Goal: Task Accomplishment & Management: Use online tool/utility

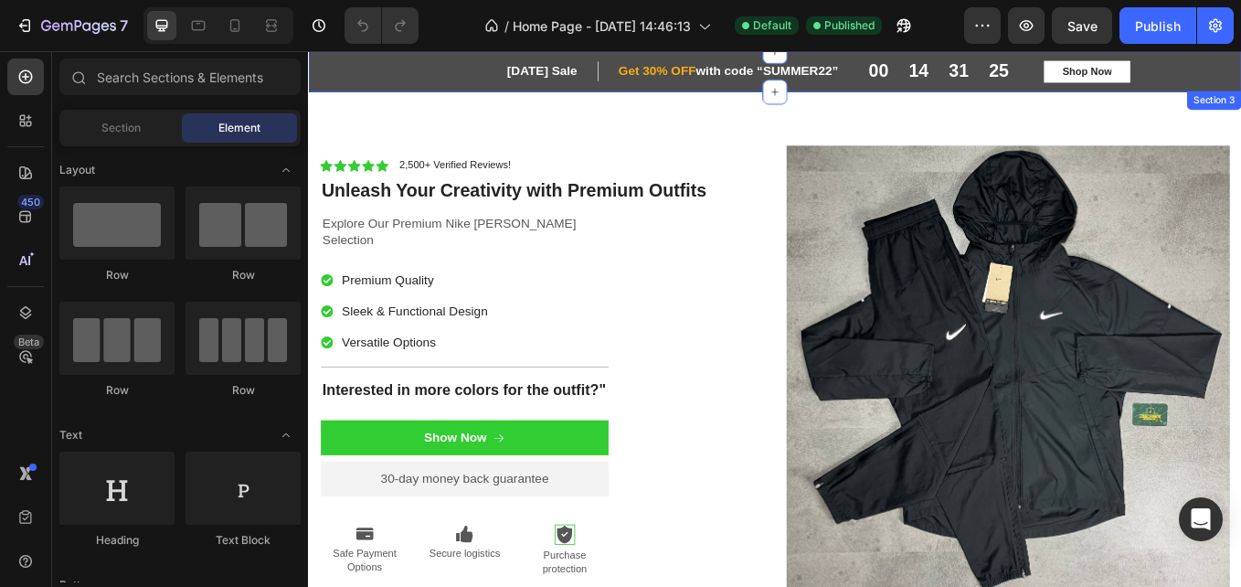
click at [849, 52] on icon at bounding box center [856, 51] width 15 height 15
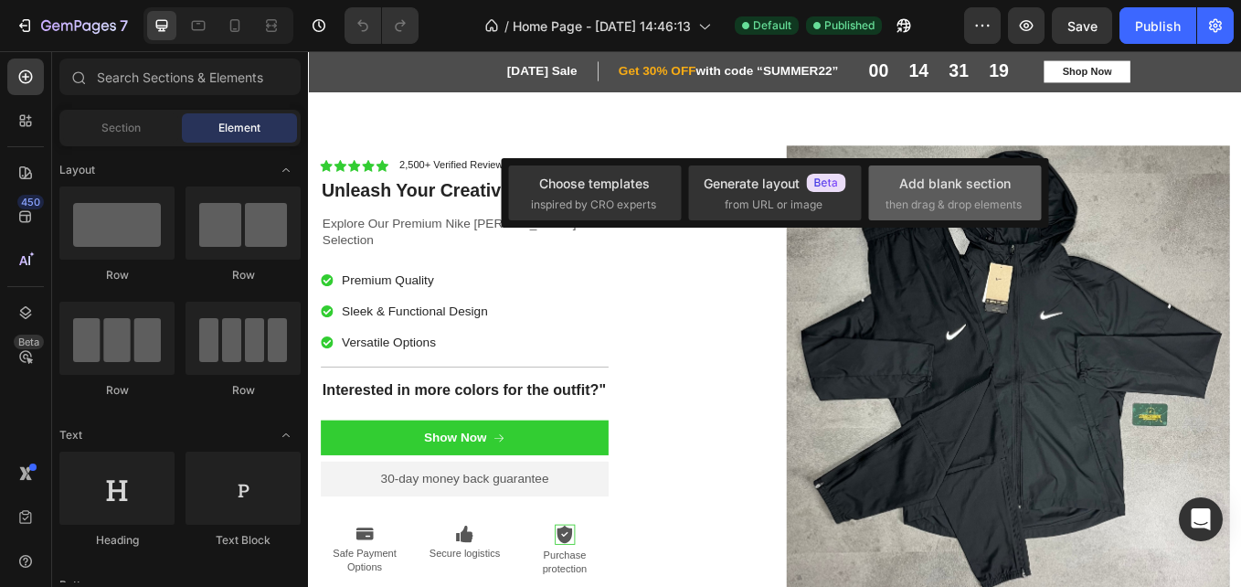
click at [958, 197] on span "then drag & drop elements" at bounding box center [954, 204] width 136 height 16
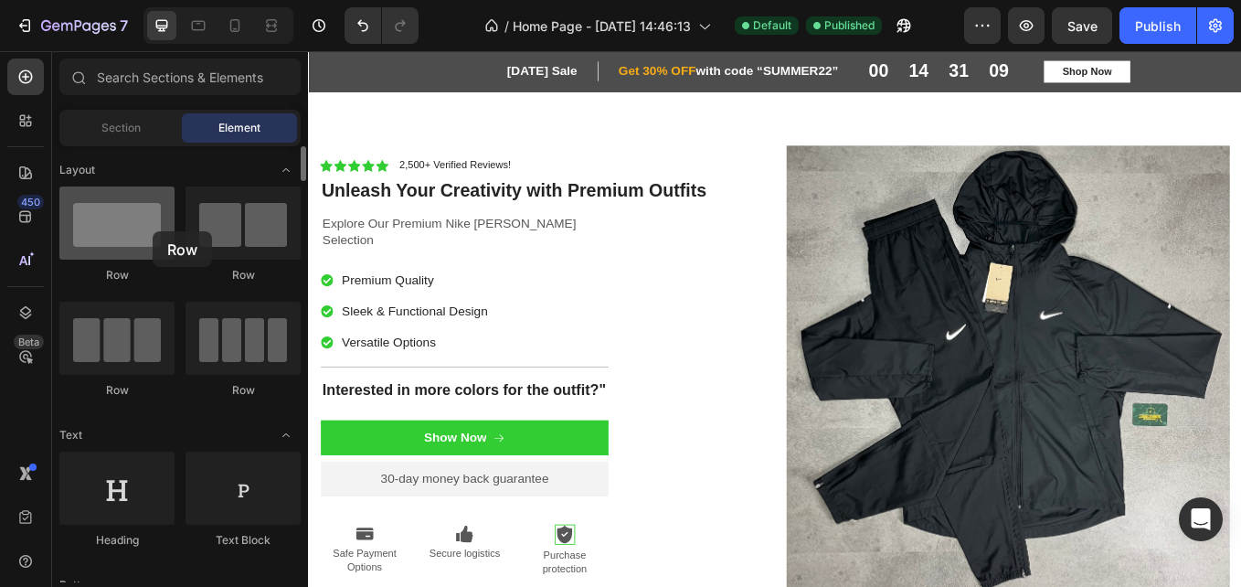
drag, startPoint x: 126, startPoint y: 225, endPoint x: 134, endPoint y: 220, distance: 9.4
click at [134, 220] on div at bounding box center [116, 222] width 115 height 73
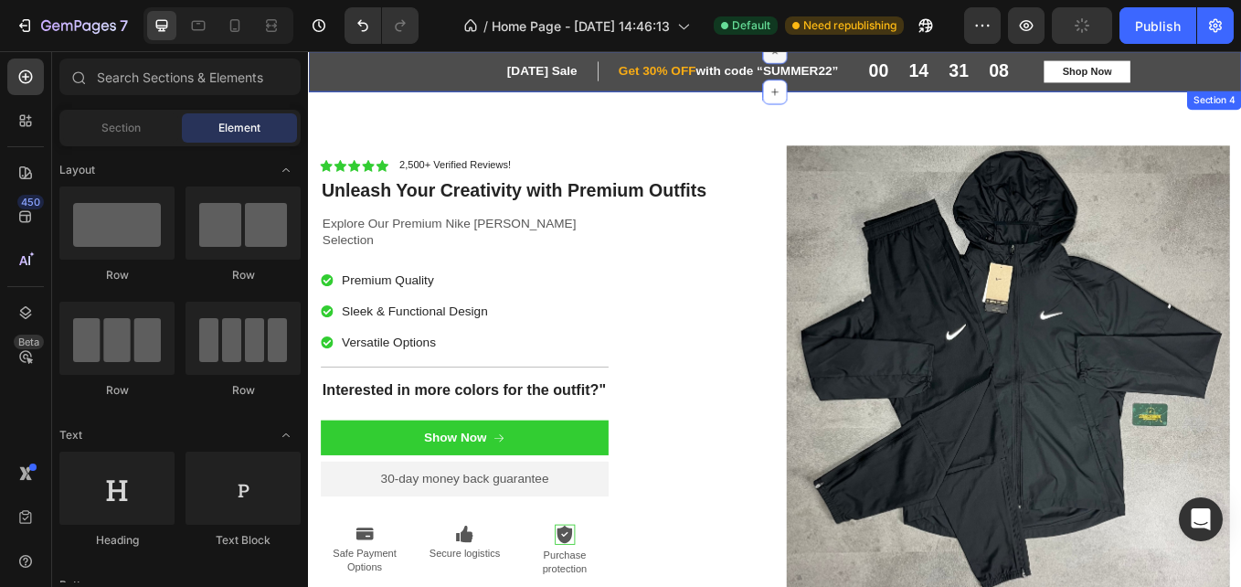
click at [850, 56] on icon at bounding box center [856, 51] width 21 height 21
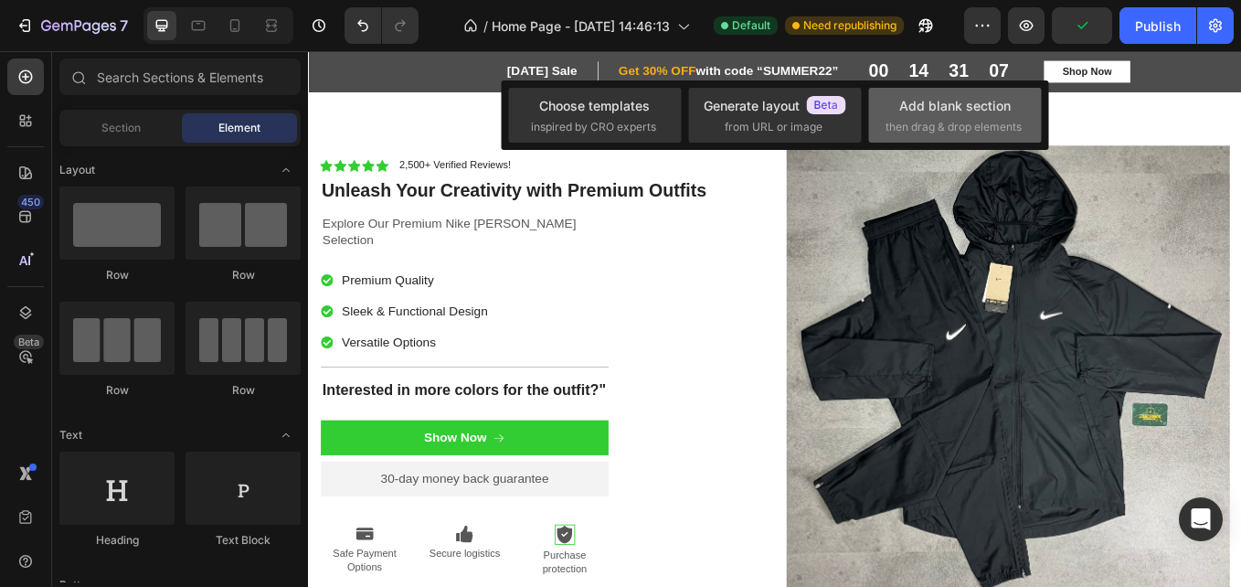
click at [926, 112] on div "Add blank section" at bounding box center [954, 105] width 111 height 19
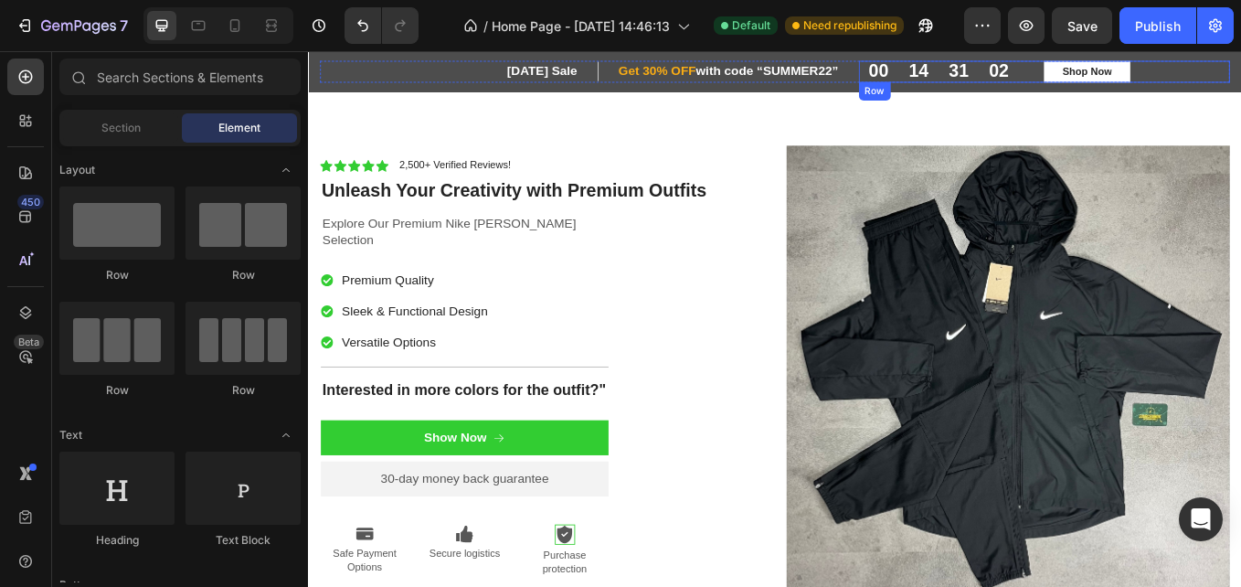
click at [1240, 77] on div "00 14 31 02 CountDown Timer Shop Now Button Row" at bounding box center [1173, 75] width 437 height 26
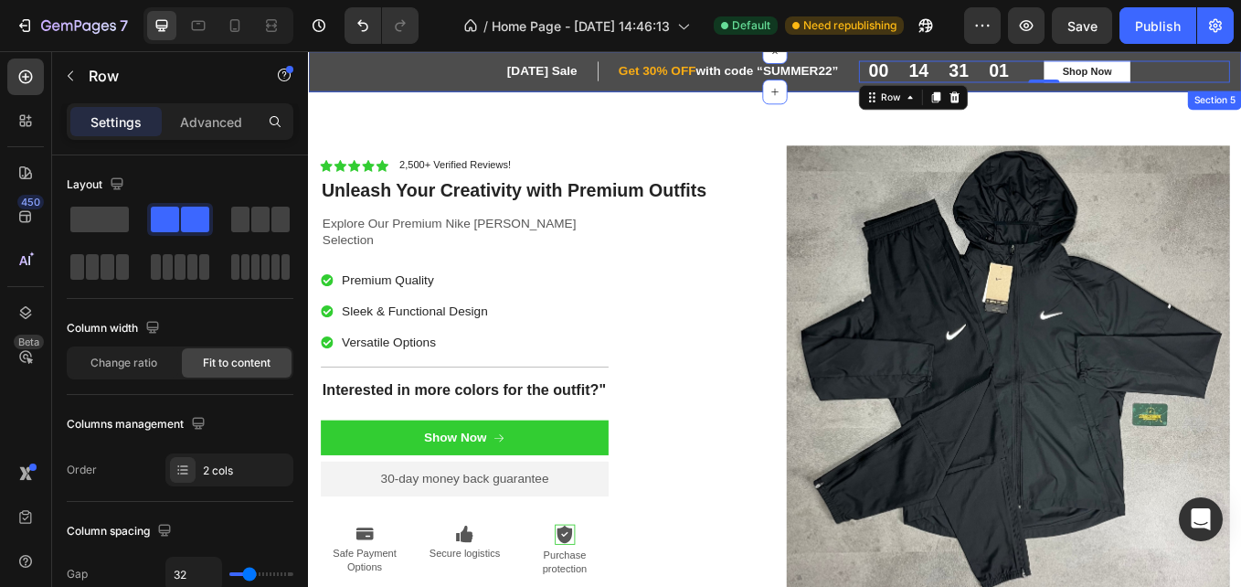
click at [1240, 83] on div "[DATE] Sale Heading Row Get 30% OFF with code “SUMMER22” Heading Row Row 00 14 …" at bounding box center [856, 75] width 1097 height 48
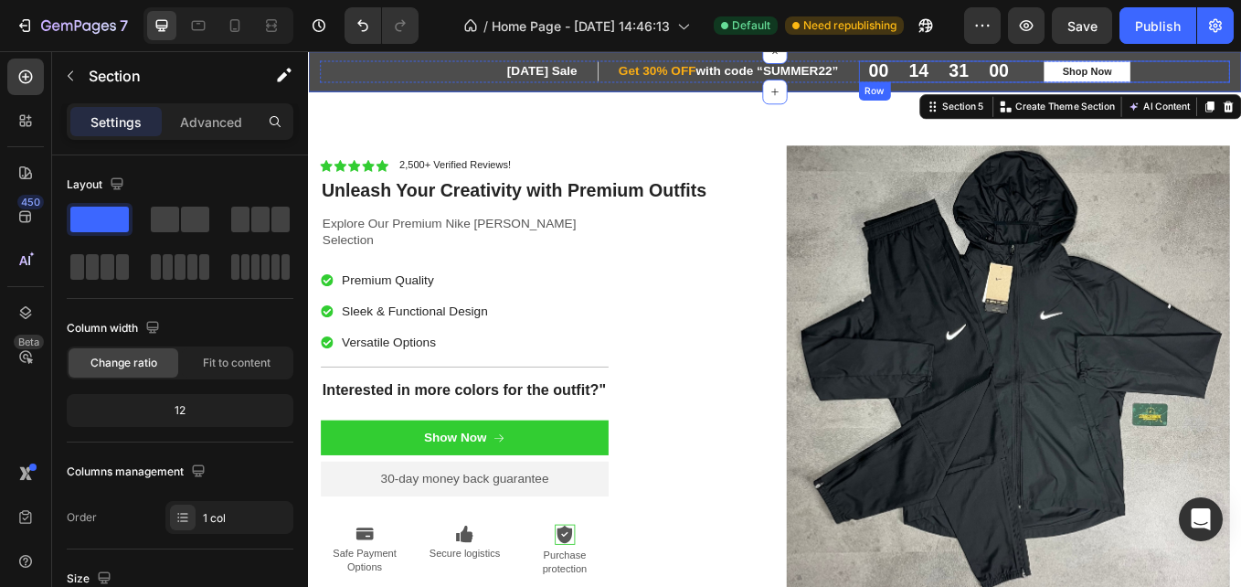
click at [1240, 77] on div "00 14 31 00 CountDown Timer Shop Now Button Row" at bounding box center [1173, 75] width 437 height 26
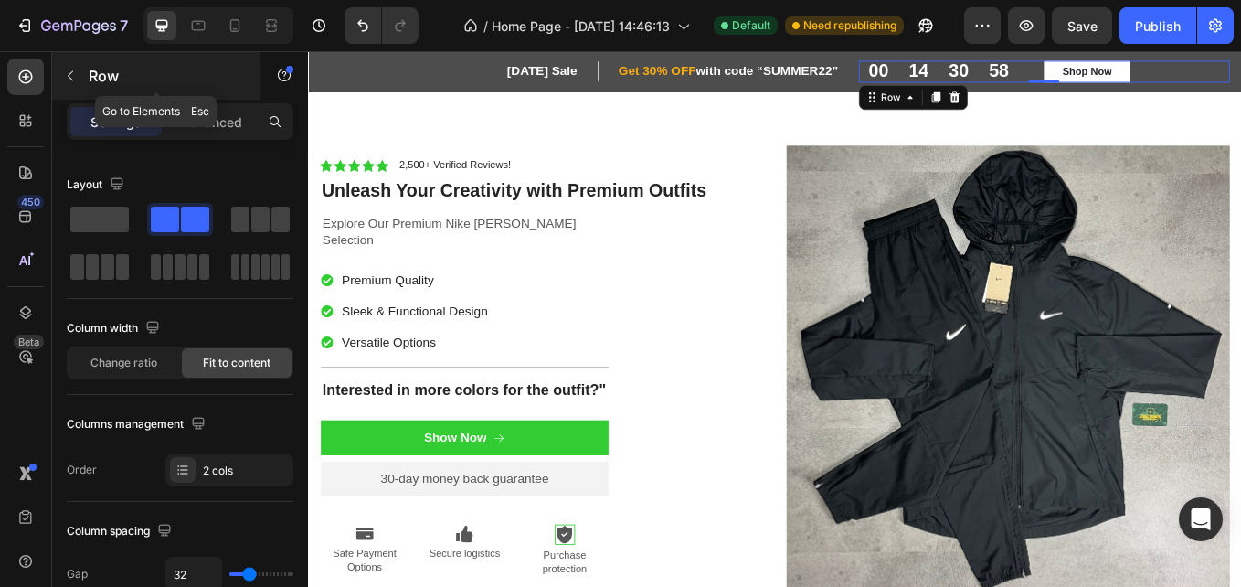
click at [75, 81] on icon "button" at bounding box center [70, 76] width 15 height 15
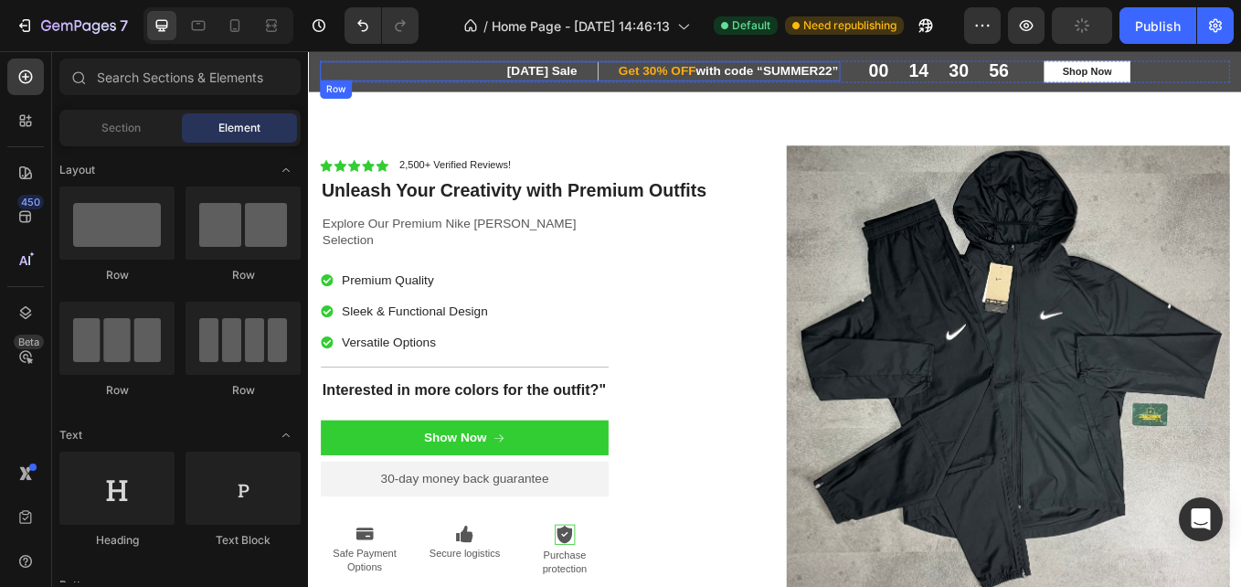
click at [344, 76] on div "[DATE] Sale Heading Row Get 30% OFF with code “SUMMER22” Heading Row Row" at bounding box center [627, 74] width 611 height 23
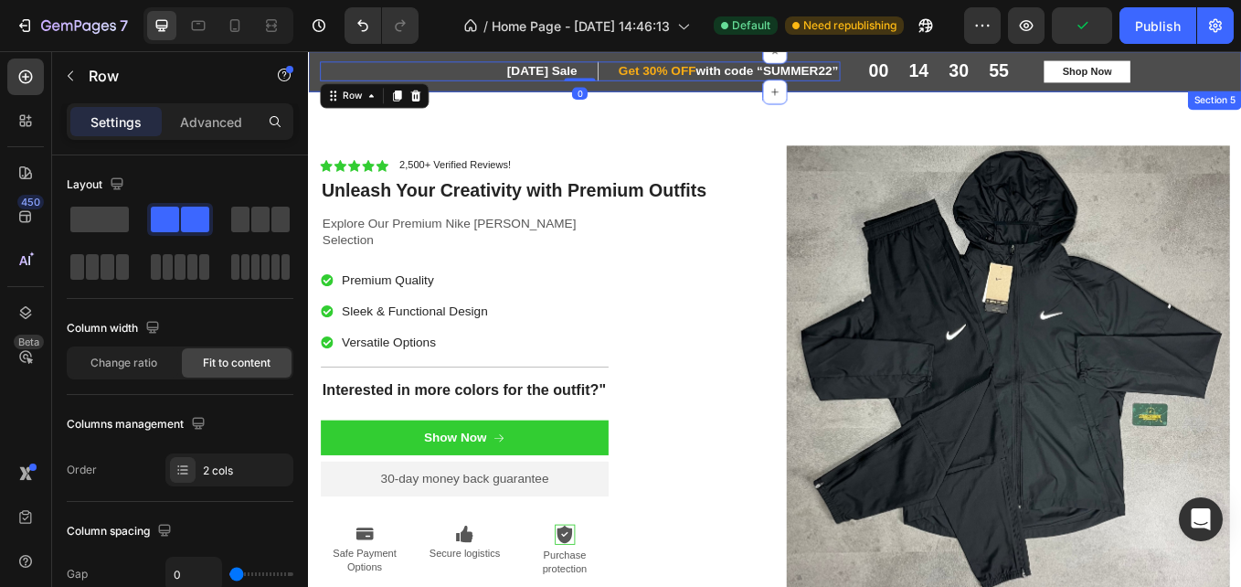
click at [314, 83] on div "[DATE] Sale Heading Row Get 30% OFF with code “SUMMER22” Heading Row Row 0 00 1…" at bounding box center [856, 75] width 1097 height 48
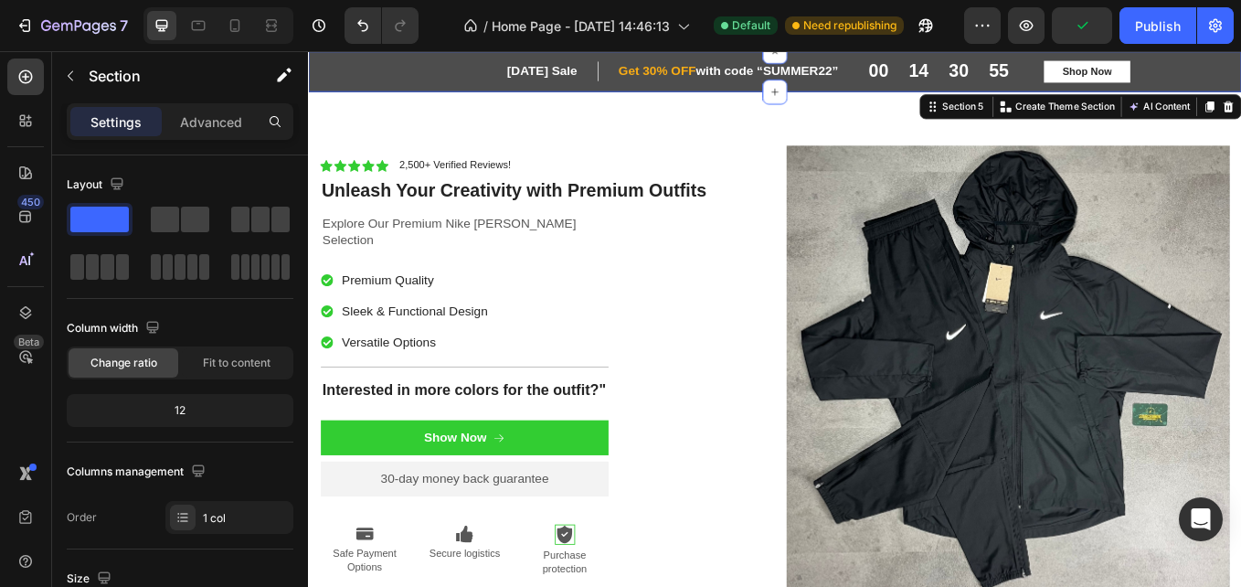
click at [314, 83] on div "[DATE] Sale Heading Row Get 30% OFF with code “SUMMER22” Heading Row Row 00 14 …" at bounding box center [856, 75] width 1097 height 48
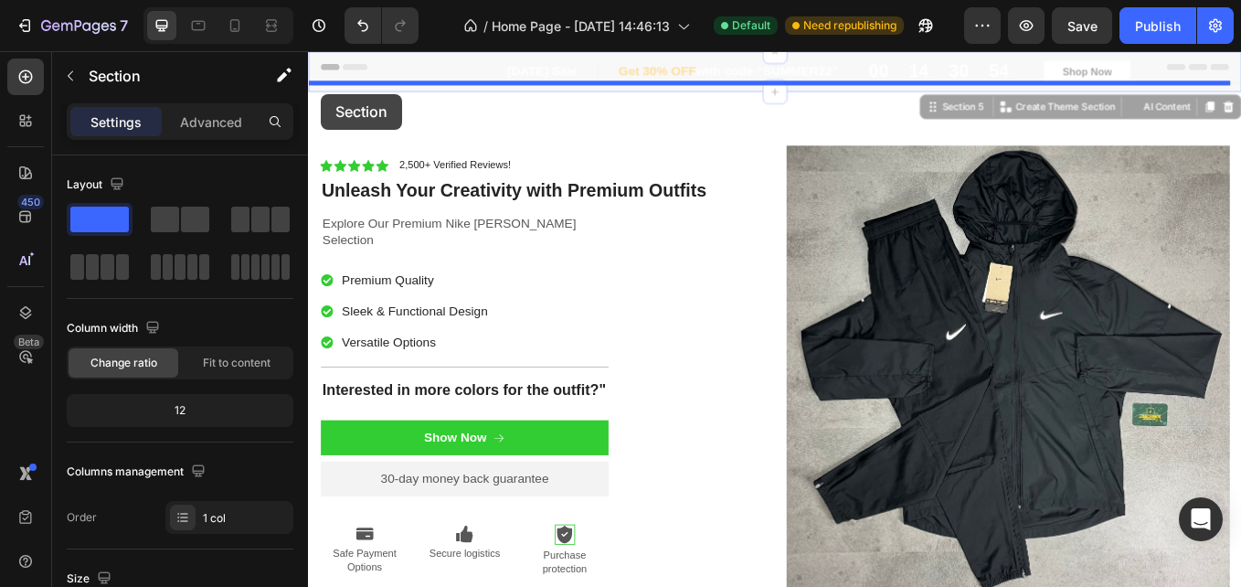
drag, startPoint x: 314, startPoint y: 83, endPoint x: 323, endPoint y: 101, distance: 19.2
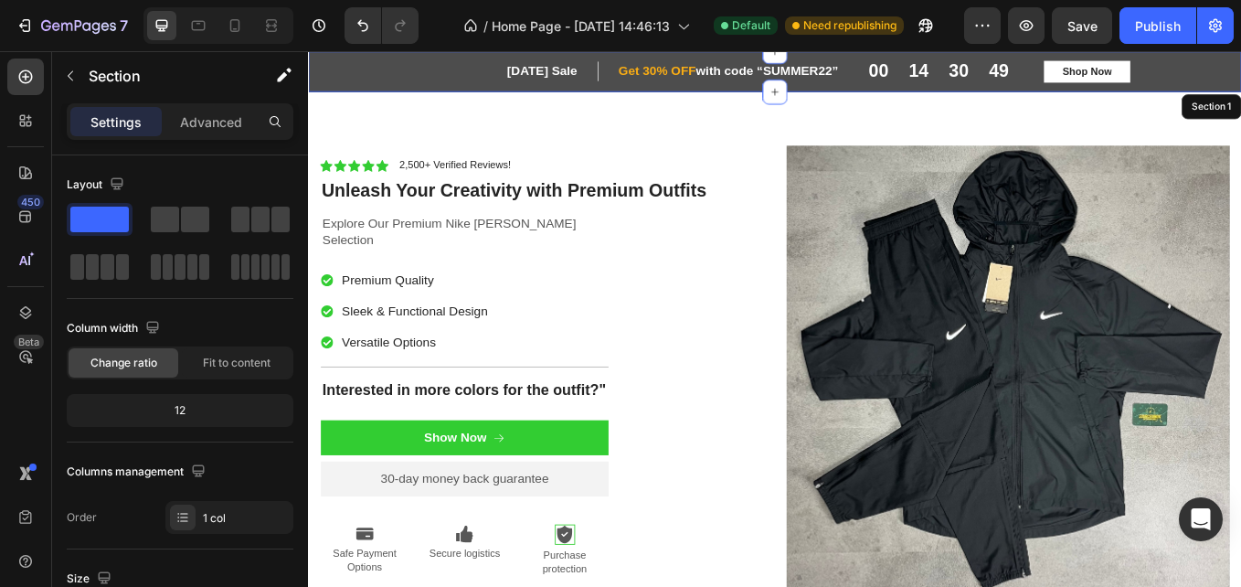
click at [316, 91] on div "[DATE] Sale Heading Row Get 30% OFF with code “SUMMER22” Heading Row Row 00 14 …" at bounding box center [856, 75] width 1097 height 48
click at [318, 83] on div "[DATE] Sale Heading Row Get 30% OFF with code “SUMMER22” Heading Row Row 00 14 …" at bounding box center [856, 75] width 1097 height 48
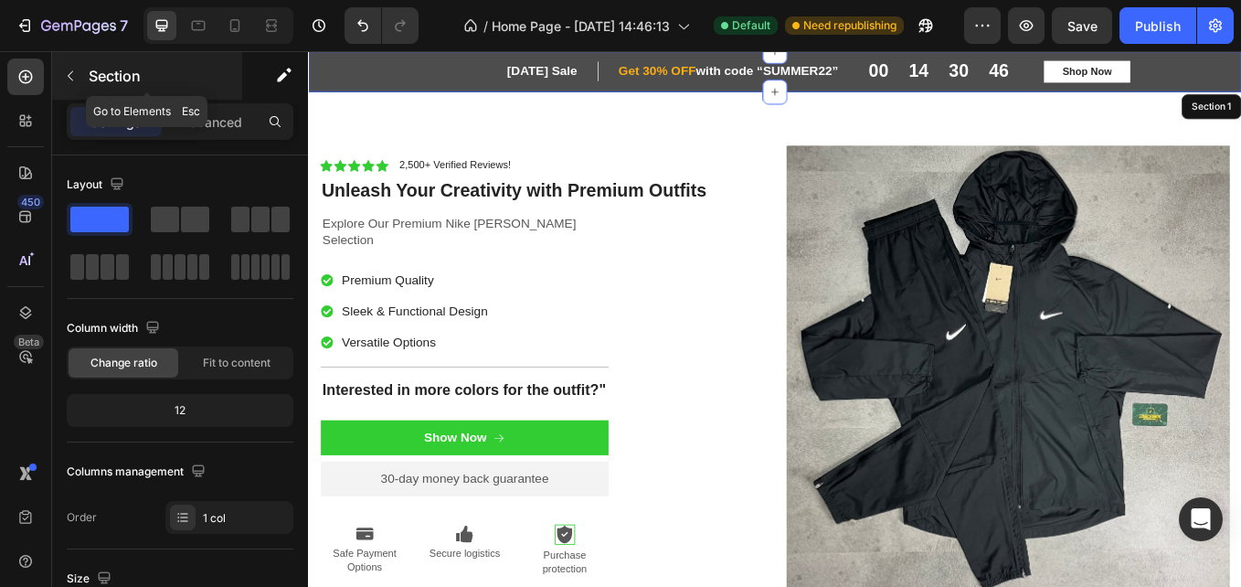
click at [75, 73] on icon "button" at bounding box center [70, 76] width 15 height 15
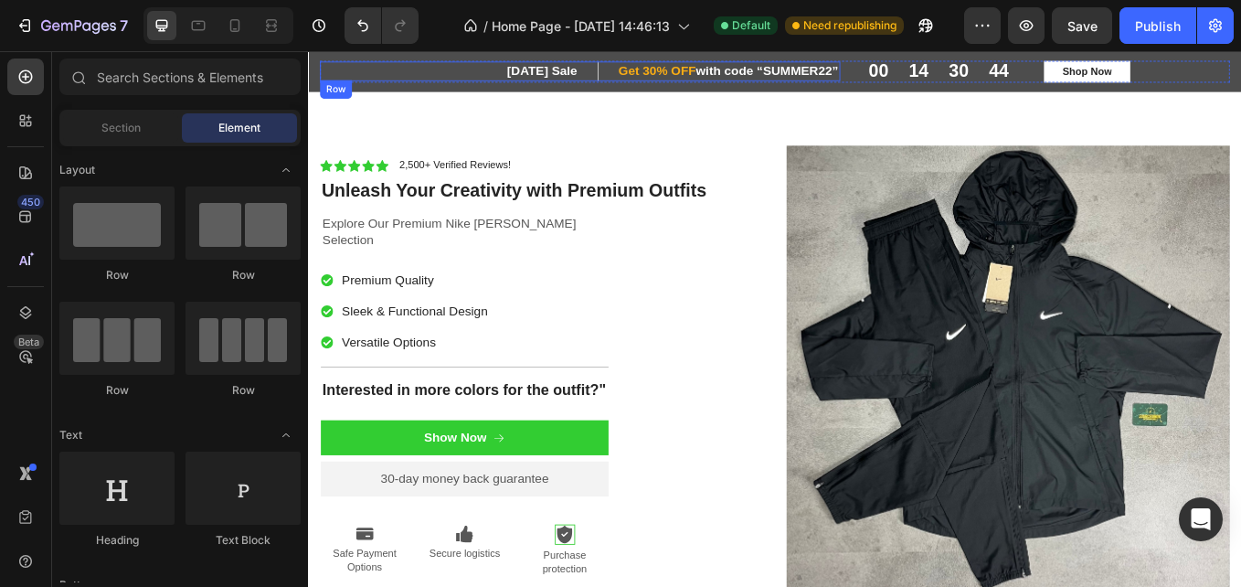
click at [333, 80] on div "[DATE] Sale Heading Row Get 30% OFF with code “SUMMER22” Heading Row Row" at bounding box center [627, 74] width 611 height 23
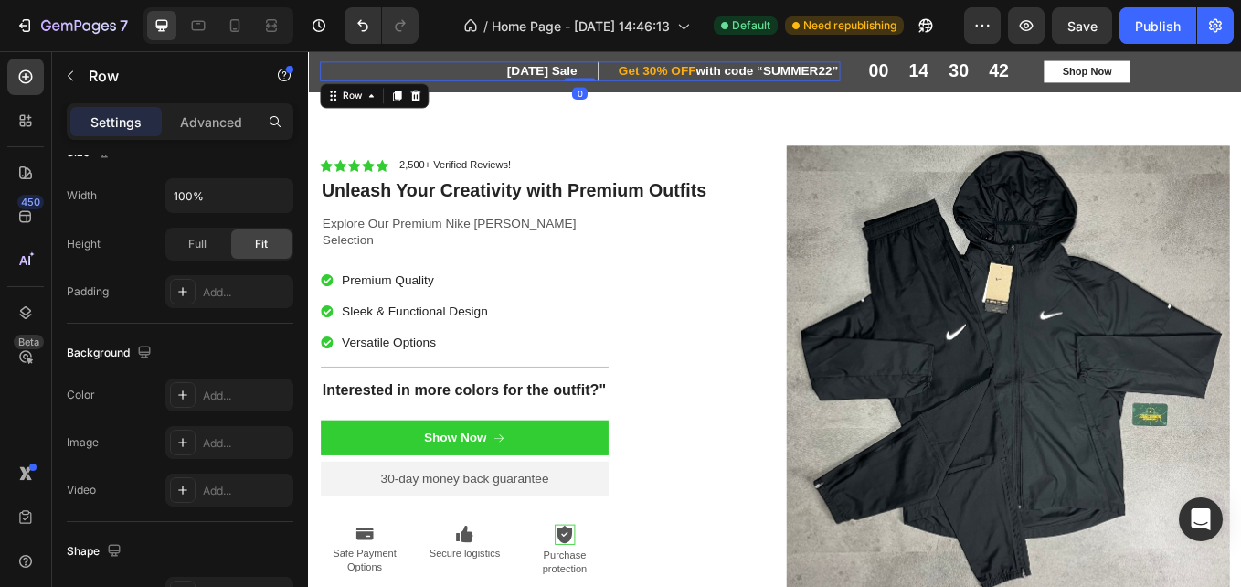
scroll to position [840, 0]
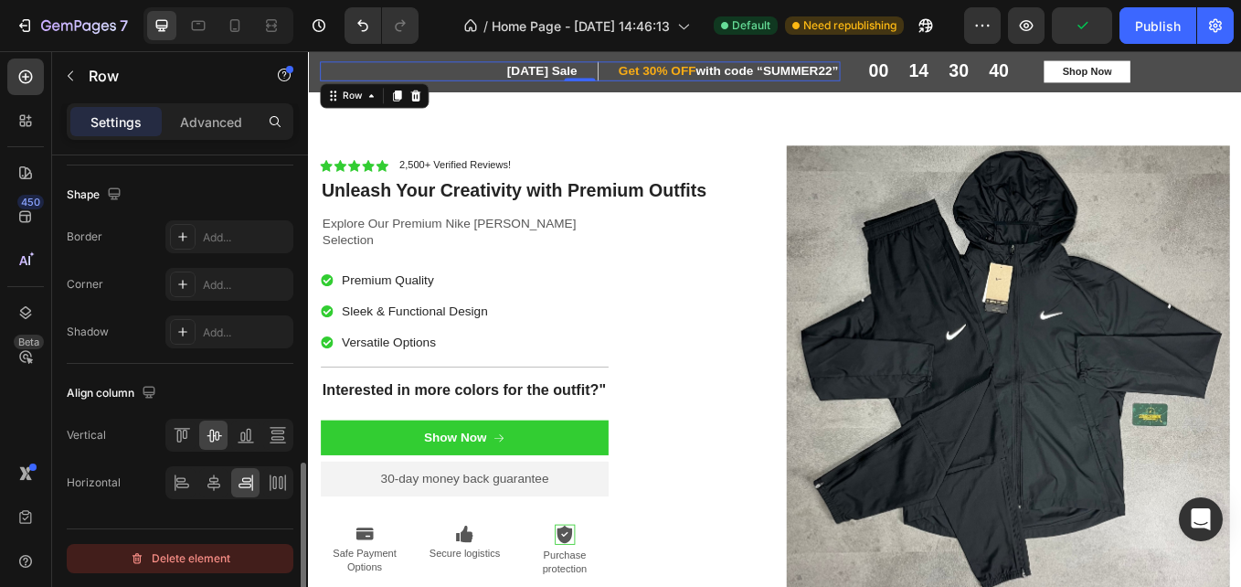
click at [195, 559] on div "Delete element" at bounding box center [180, 558] width 101 height 22
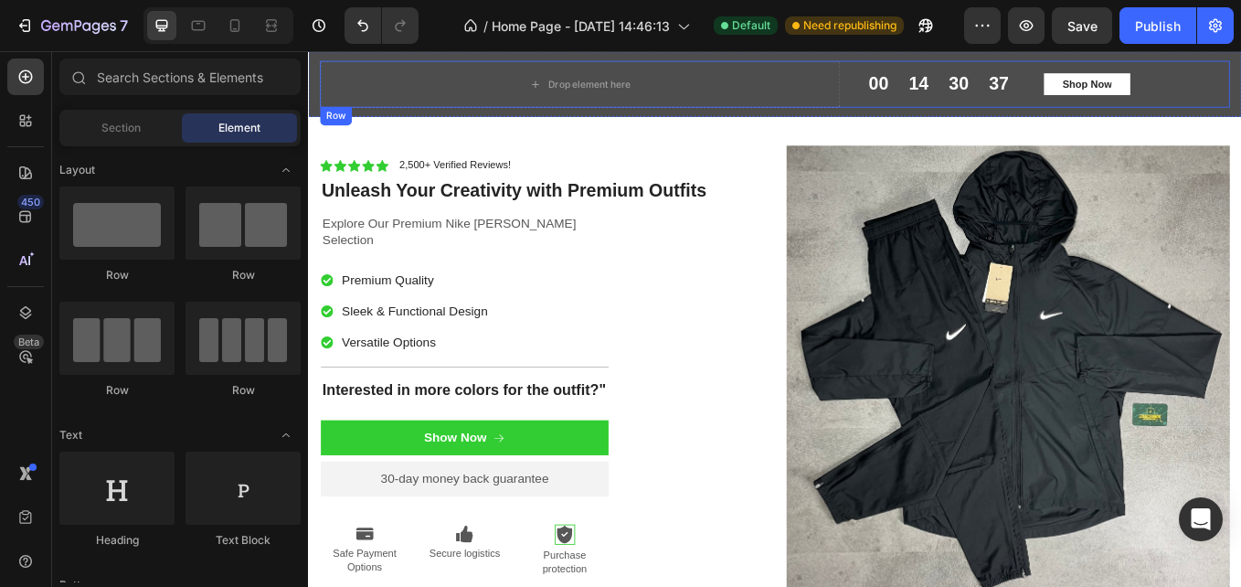
click at [1240, 65] on div "00 14 30 37 CountDown Timer Shop Now Button Row" at bounding box center [1173, 89] width 437 height 55
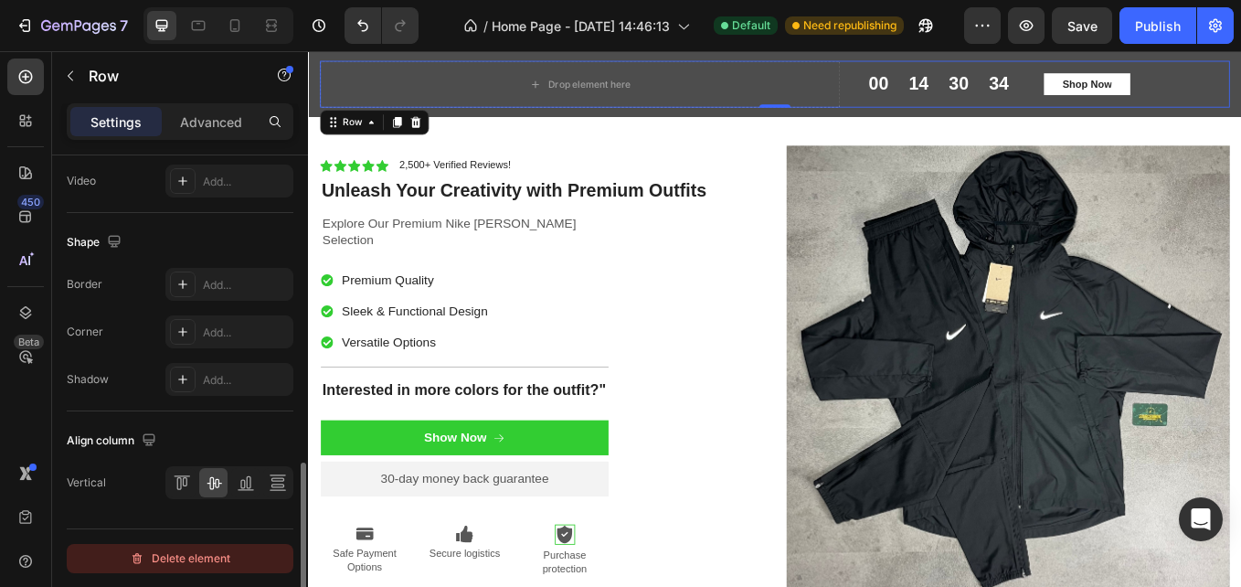
click at [182, 559] on div "Delete element" at bounding box center [180, 558] width 101 height 22
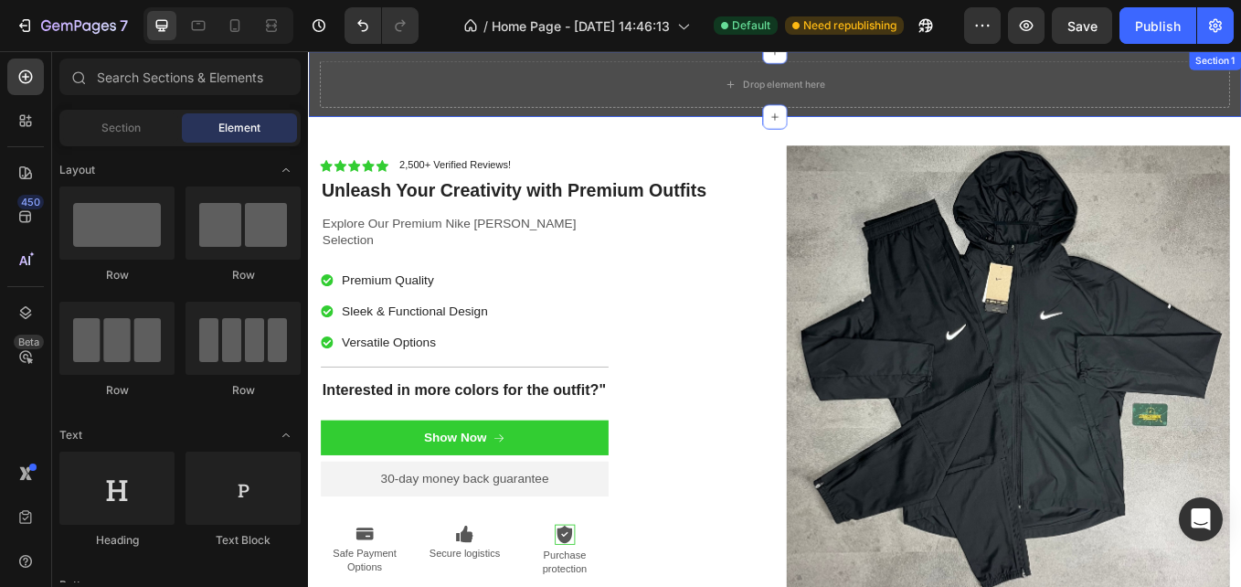
click at [315, 116] on div "Drop element here Section 1" at bounding box center [856, 89] width 1097 height 77
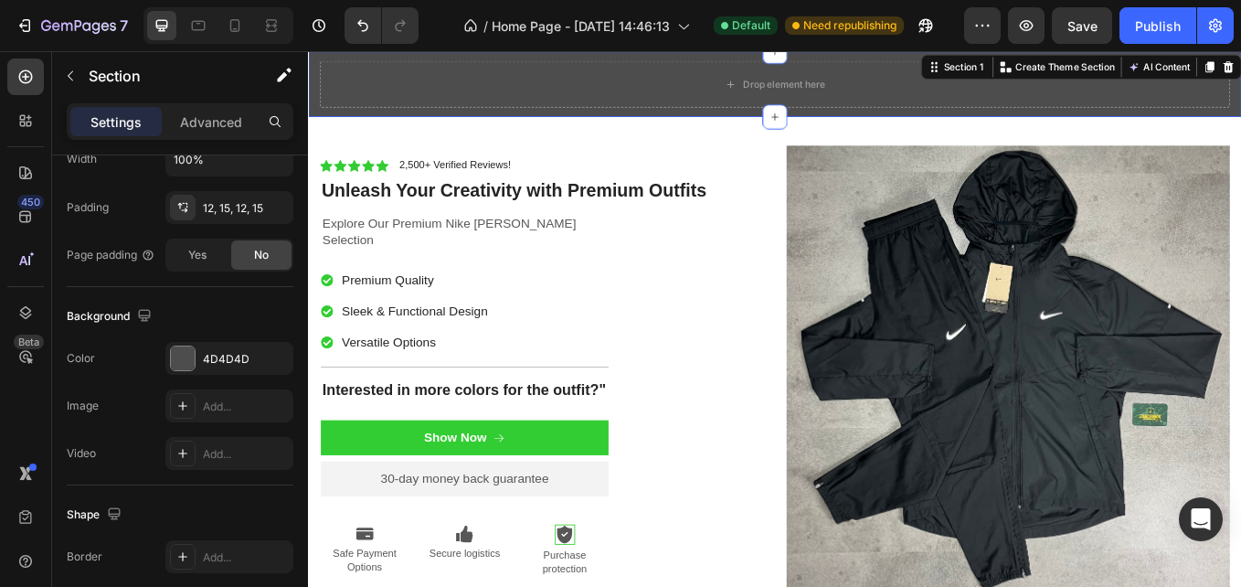
scroll to position [631, 0]
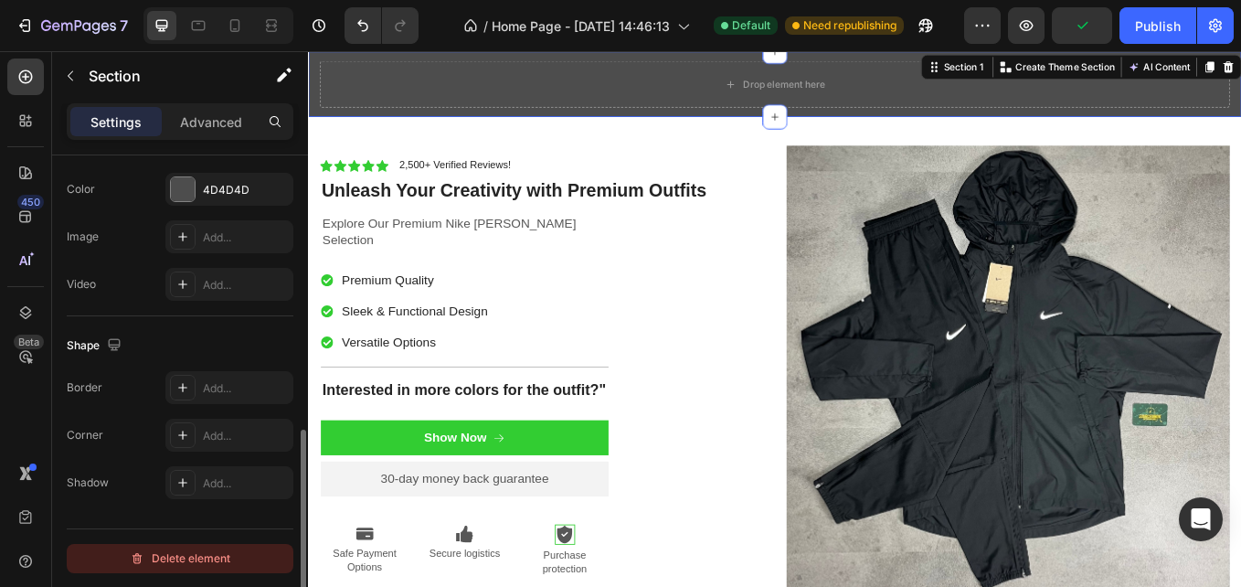
click at [192, 556] on div "Delete element" at bounding box center [180, 558] width 101 height 22
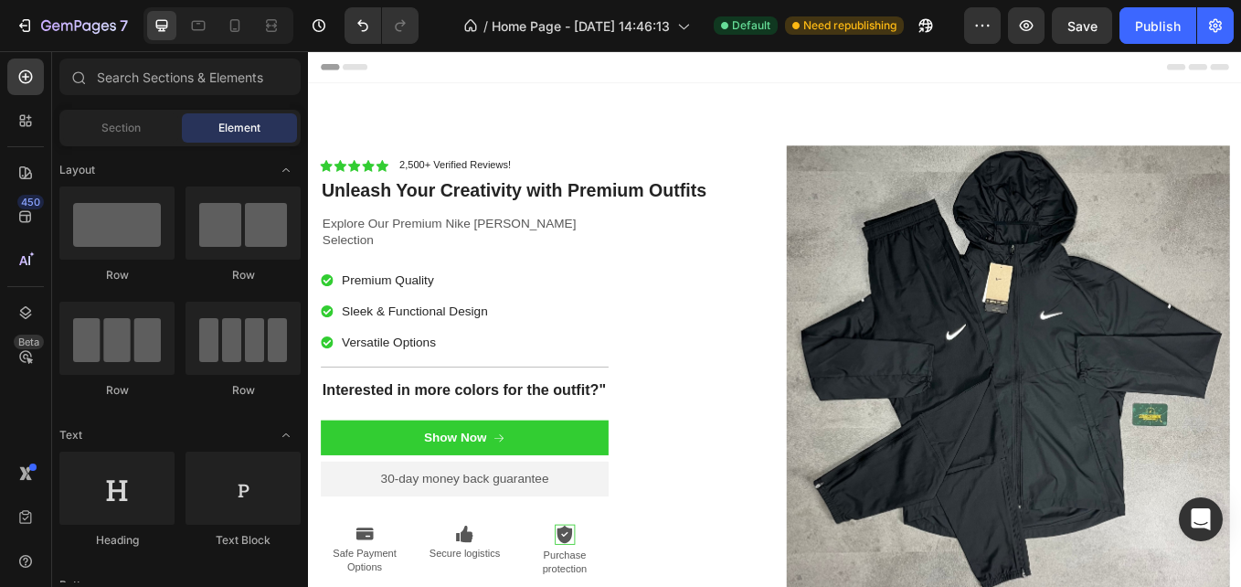
click at [366, 70] on span "Header" at bounding box center [363, 69] width 40 height 18
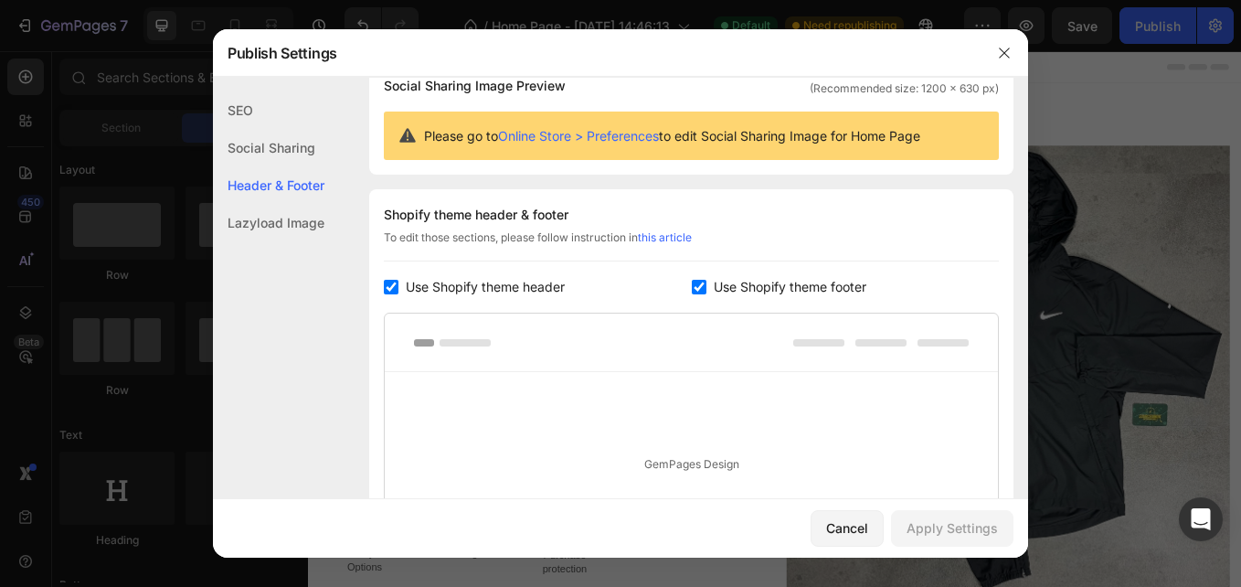
scroll to position [0, 0]
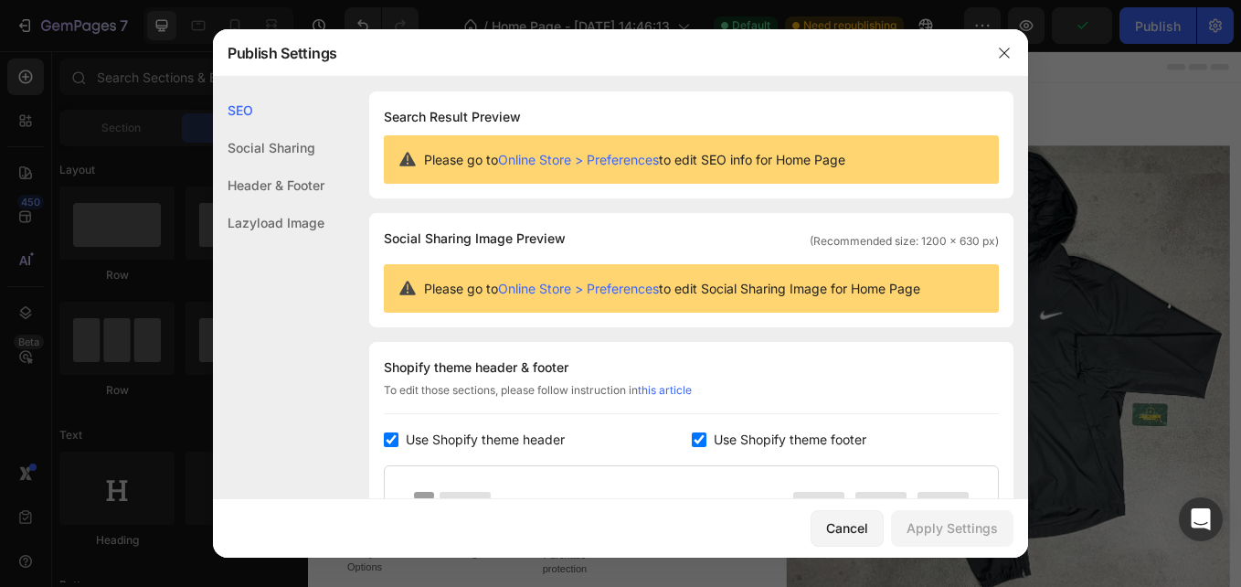
click at [988, 46] on div at bounding box center [1005, 53] width 48 height 48
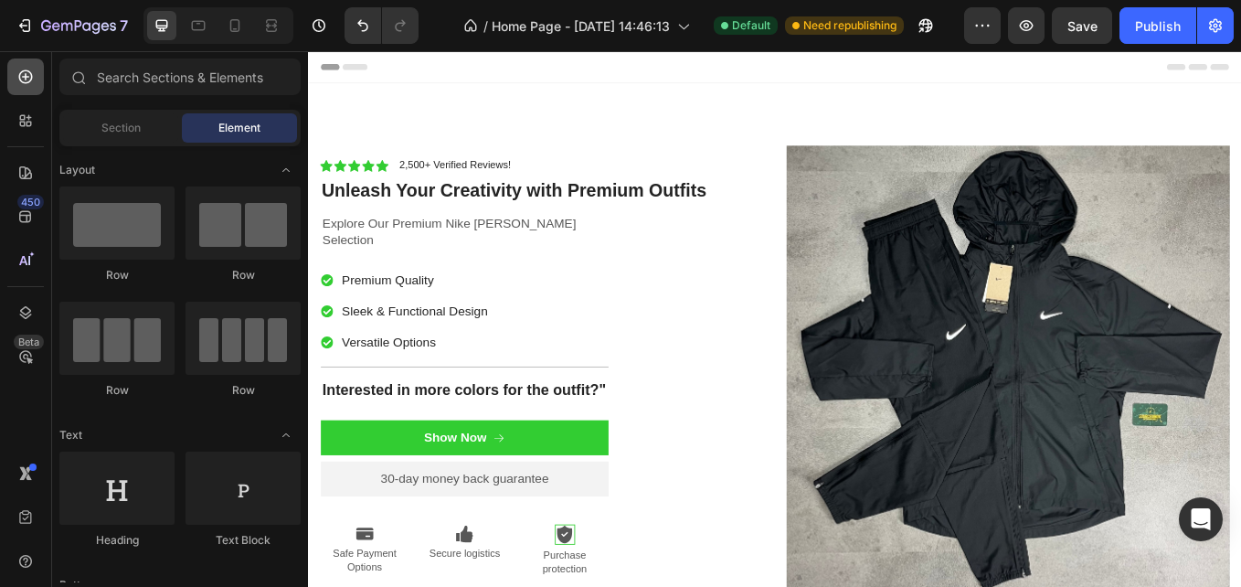
click at [27, 89] on div at bounding box center [25, 76] width 37 height 37
click at [98, 128] on div "Section" at bounding box center [120, 127] width 115 height 29
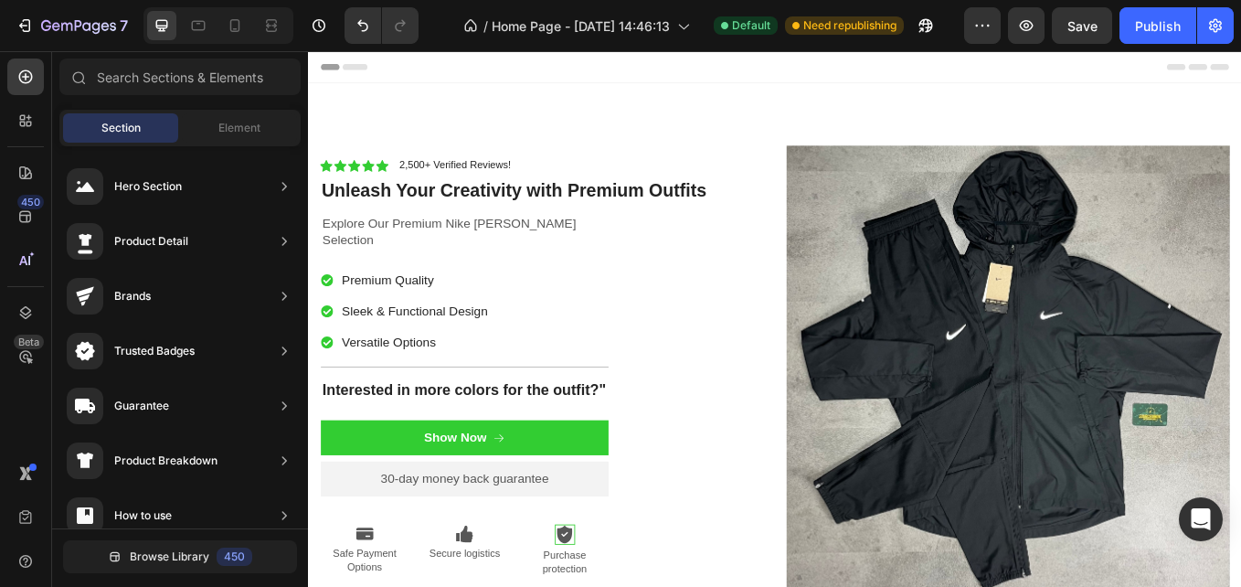
click at [817, 56] on div "Header" at bounding box center [856, 69] width 1067 height 37
click at [152, 131] on div "Section" at bounding box center [120, 127] width 115 height 29
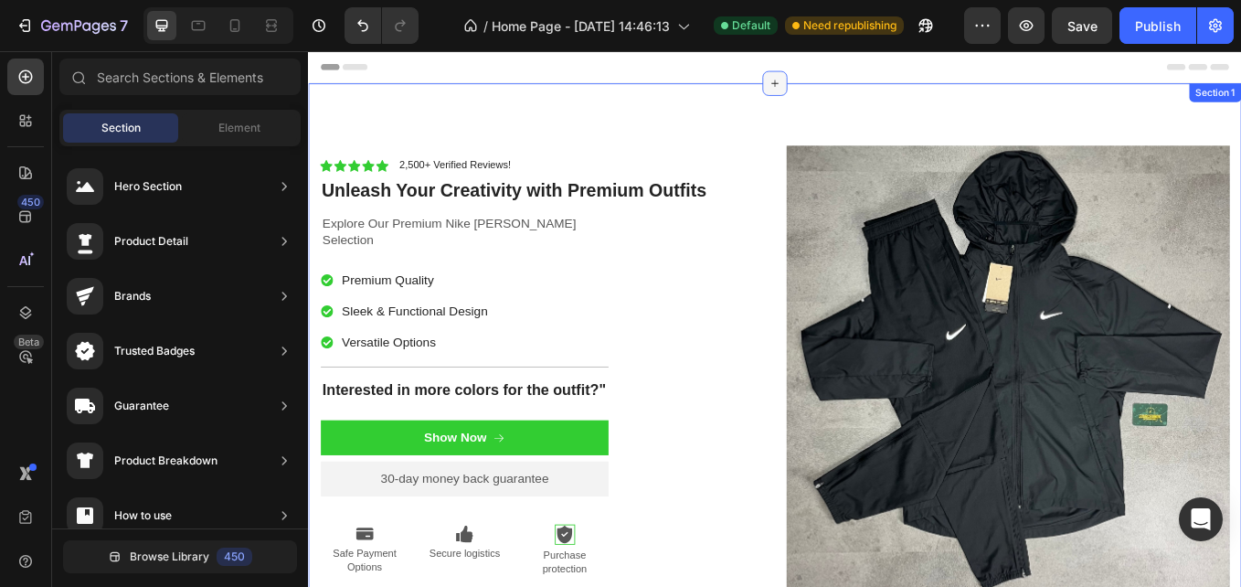
click at [849, 85] on icon at bounding box center [856, 88] width 15 height 15
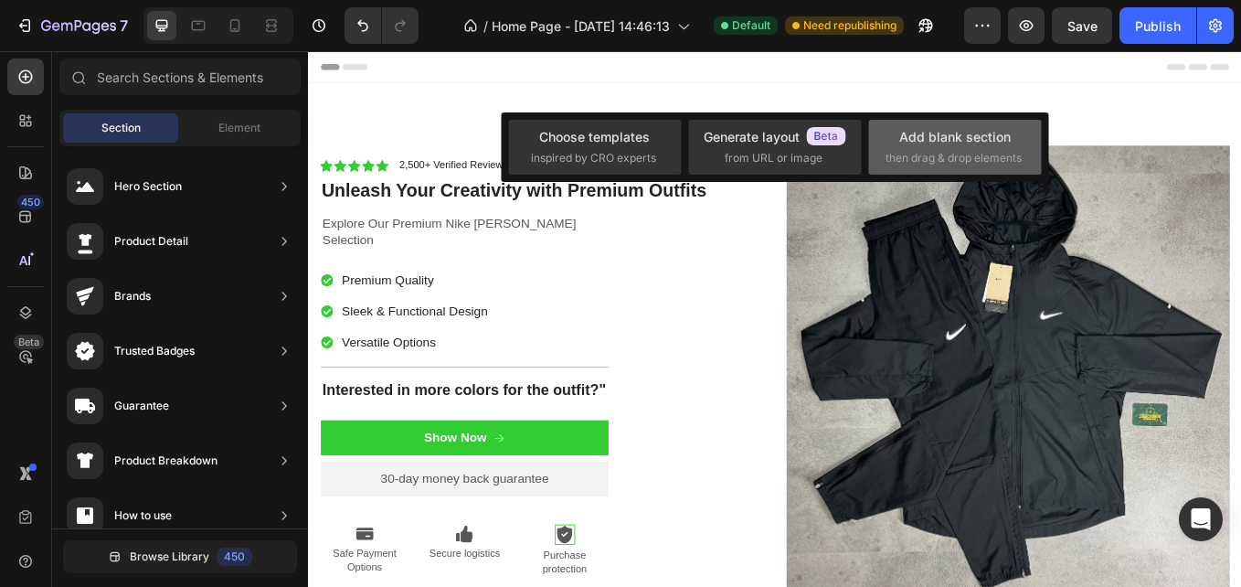
click at [903, 138] on div "Add blank section" at bounding box center [954, 136] width 111 height 19
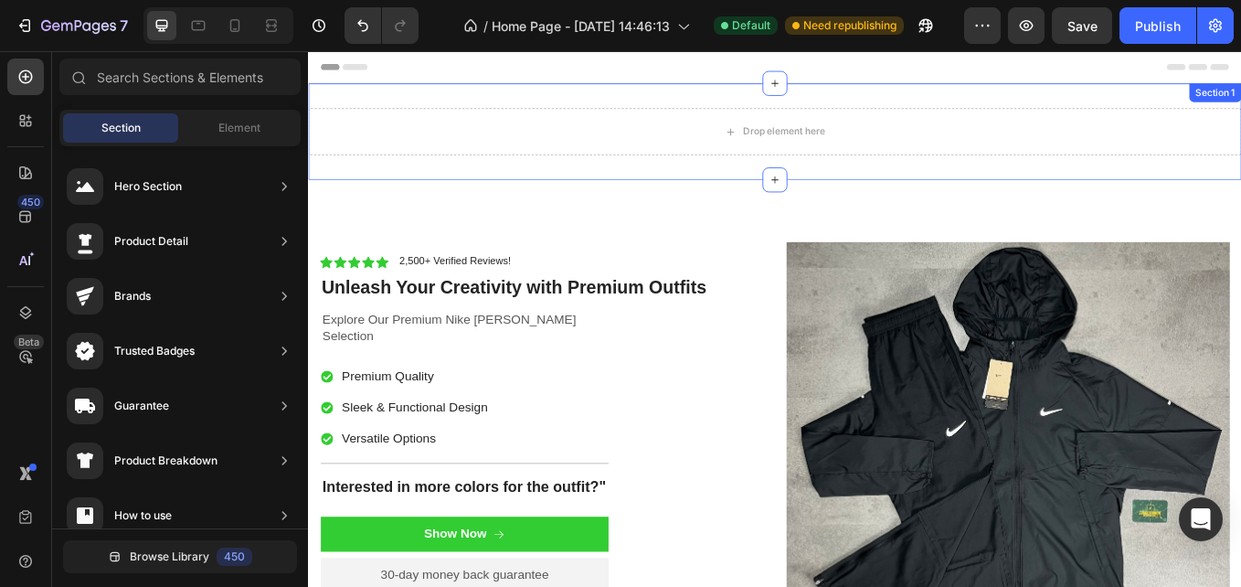
click at [801, 90] on div "Drop element here Section 1" at bounding box center [856, 145] width 1097 height 113
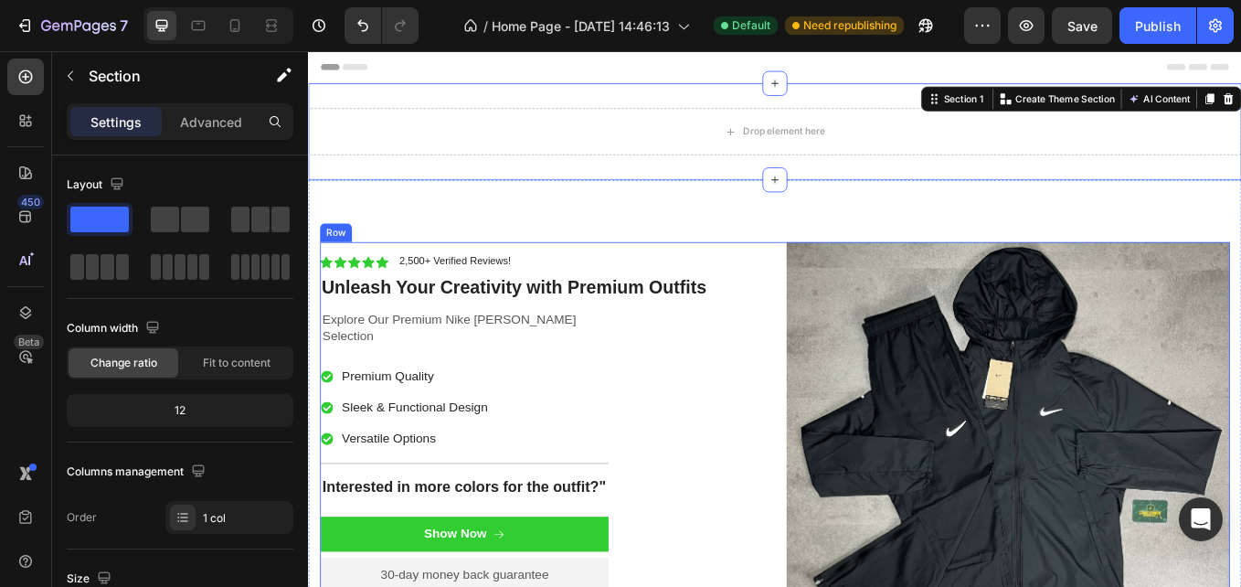
click at [738, 282] on div "Icon Icon Icon Icon Icon Icon List 2,500+ Verified Reviews! Text Block Row Unle…" at bounding box center [582, 535] width 521 height 521
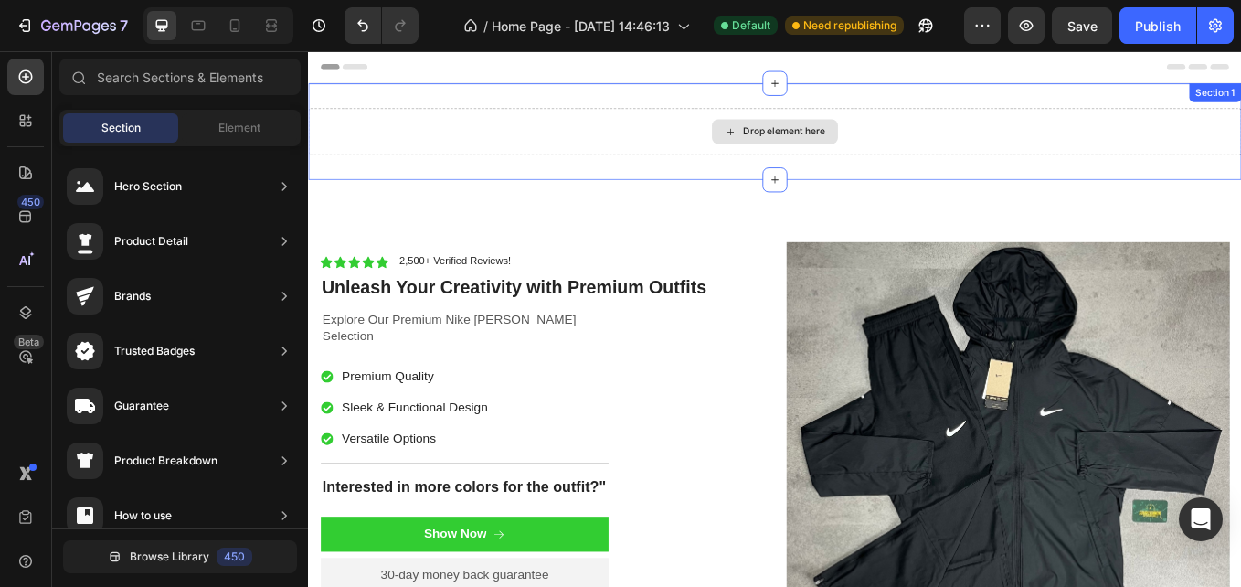
click at [797, 143] on icon at bounding box center [804, 146] width 15 height 16
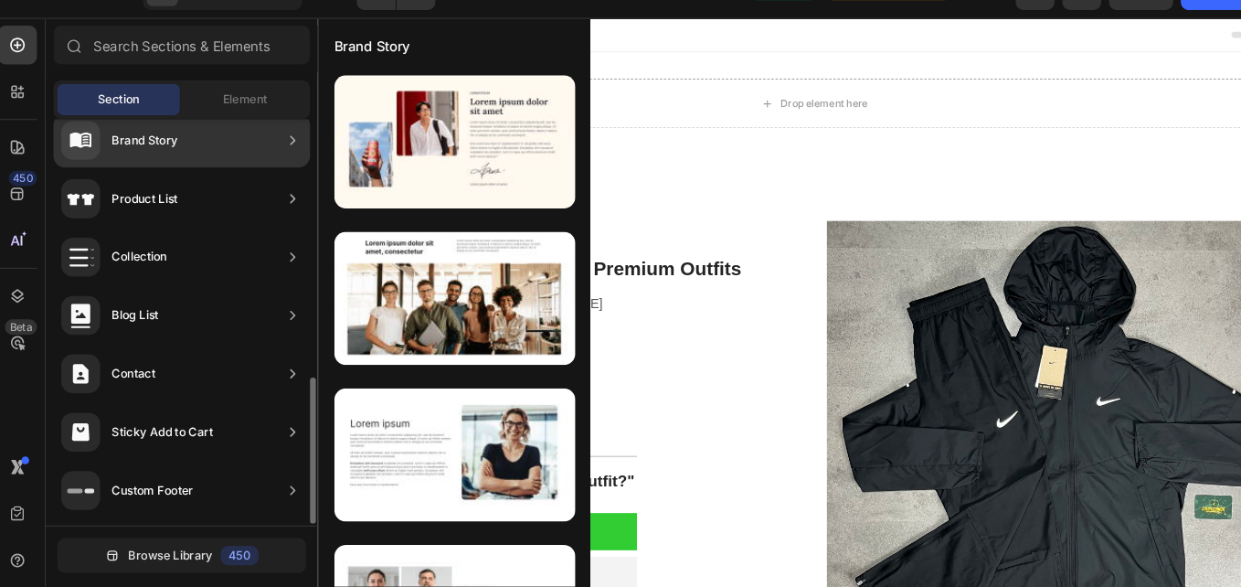
scroll to position [677, 0]
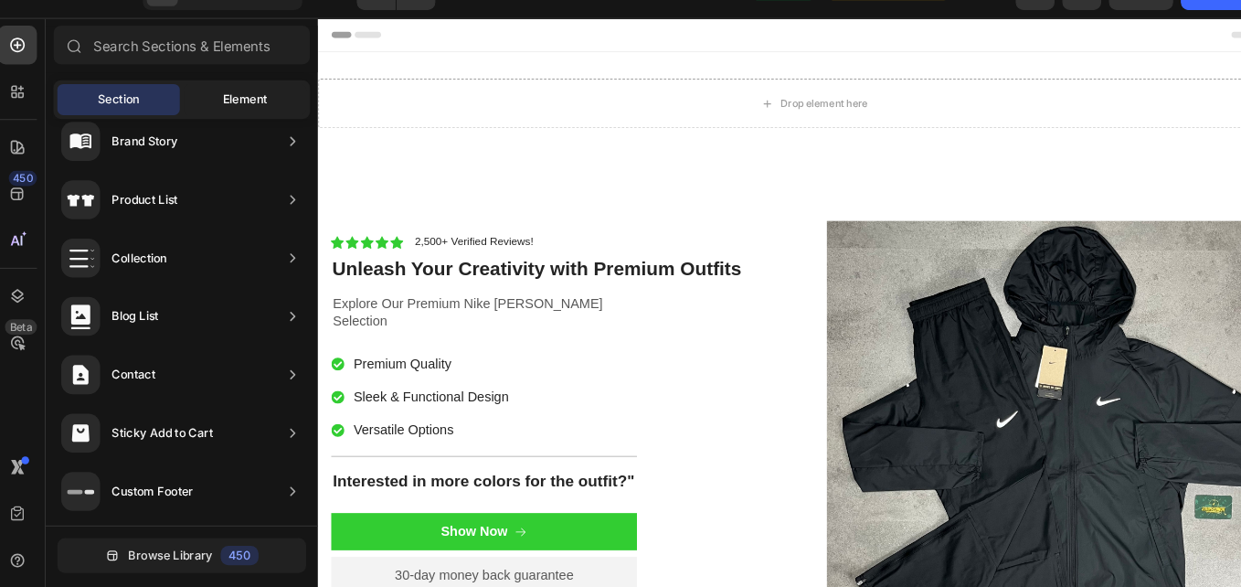
click at [228, 125] on span "Element" at bounding box center [239, 128] width 42 height 16
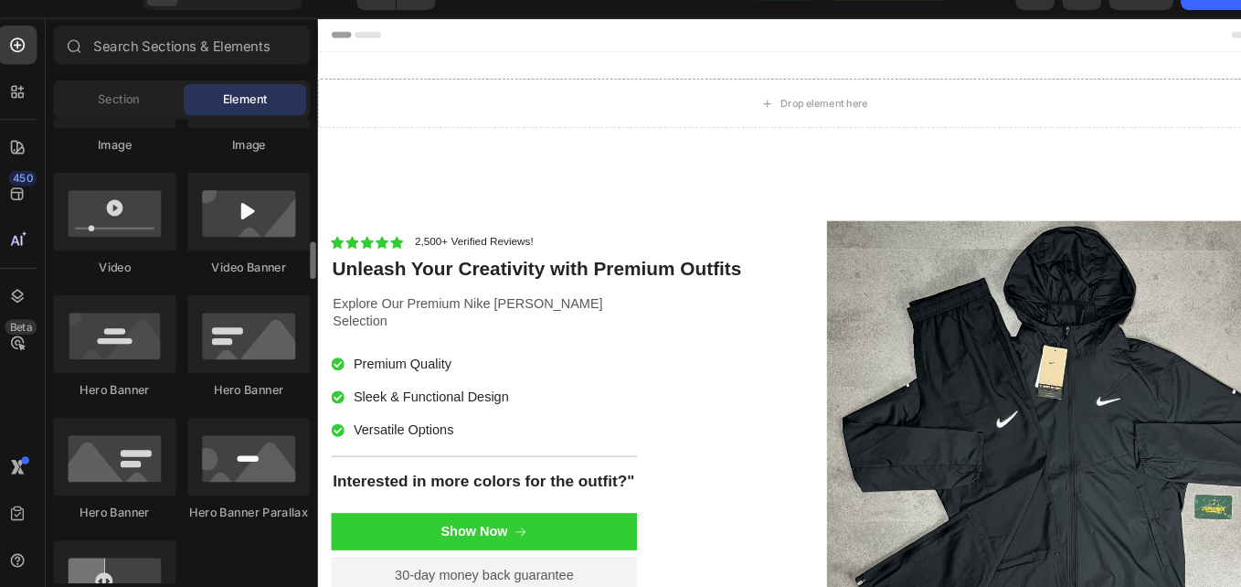
scroll to position [497, 0]
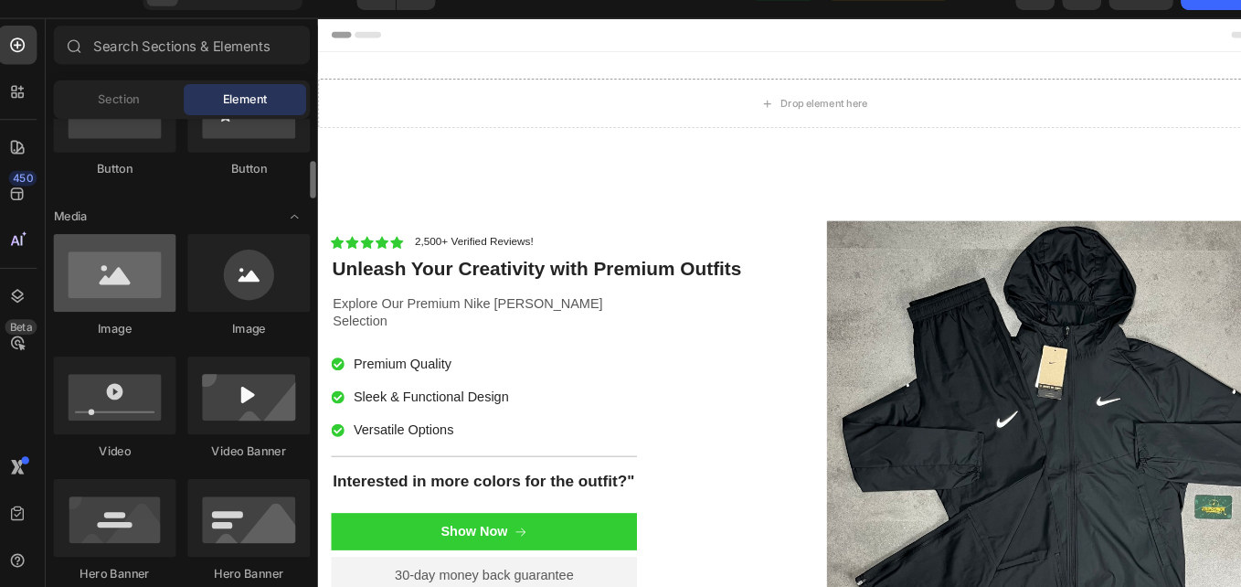
click at [153, 302] on div at bounding box center [116, 290] width 115 height 73
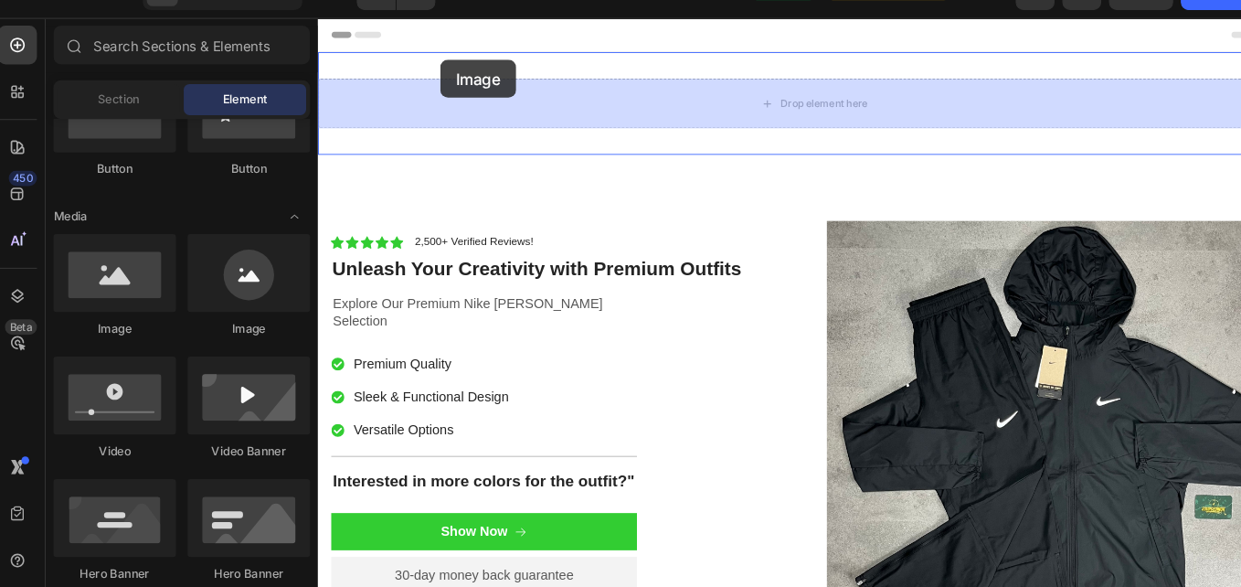
drag, startPoint x: 455, startPoint y: 320, endPoint x: 454, endPoint y: 69, distance: 250.4
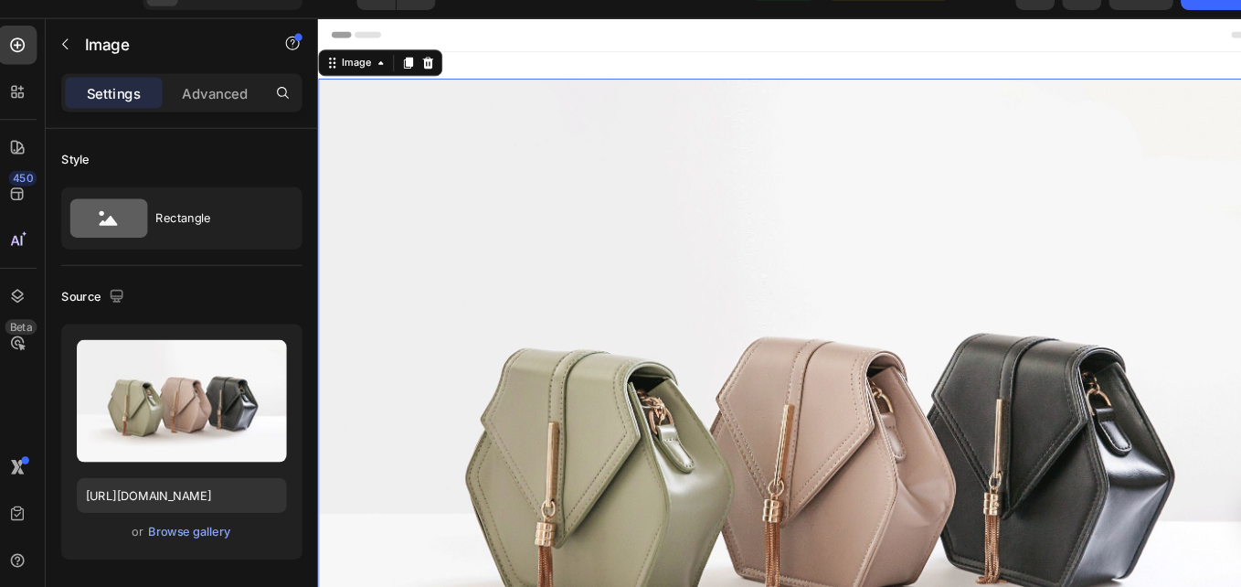
click at [725, 354] on img at bounding box center [865, 495] width 1097 height 822
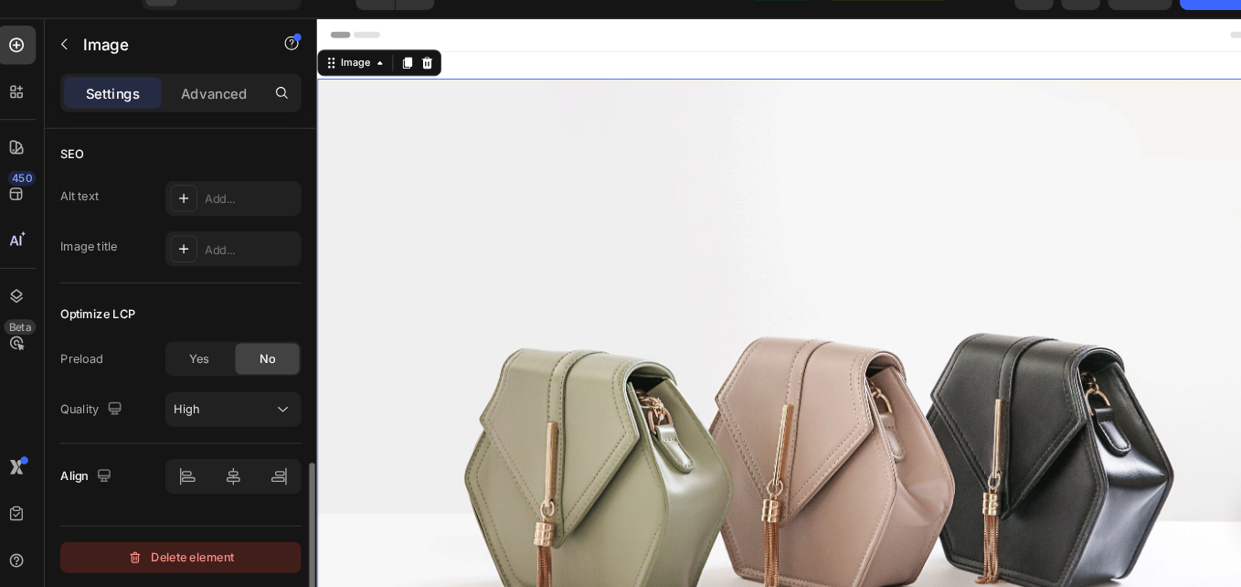
scroll to position [896, 0]
click at [176, 566] on div "Delete element" at bounding box center [180, 559] width 101 height 22
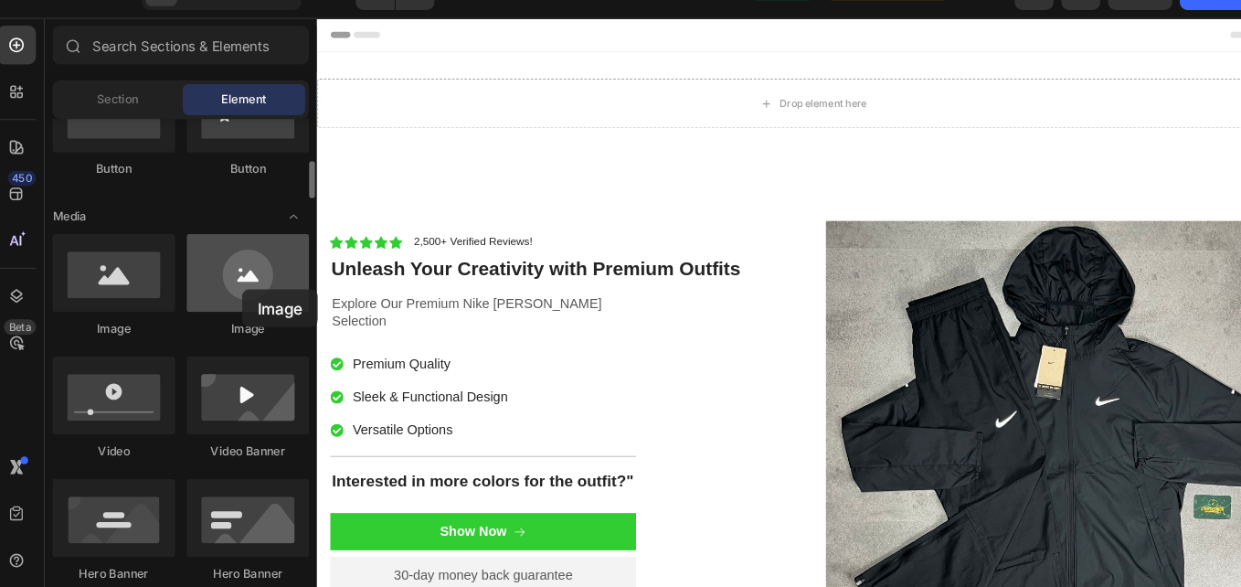
click at [238, 306] on div at bounding box center [243, 290] width 115 height 73
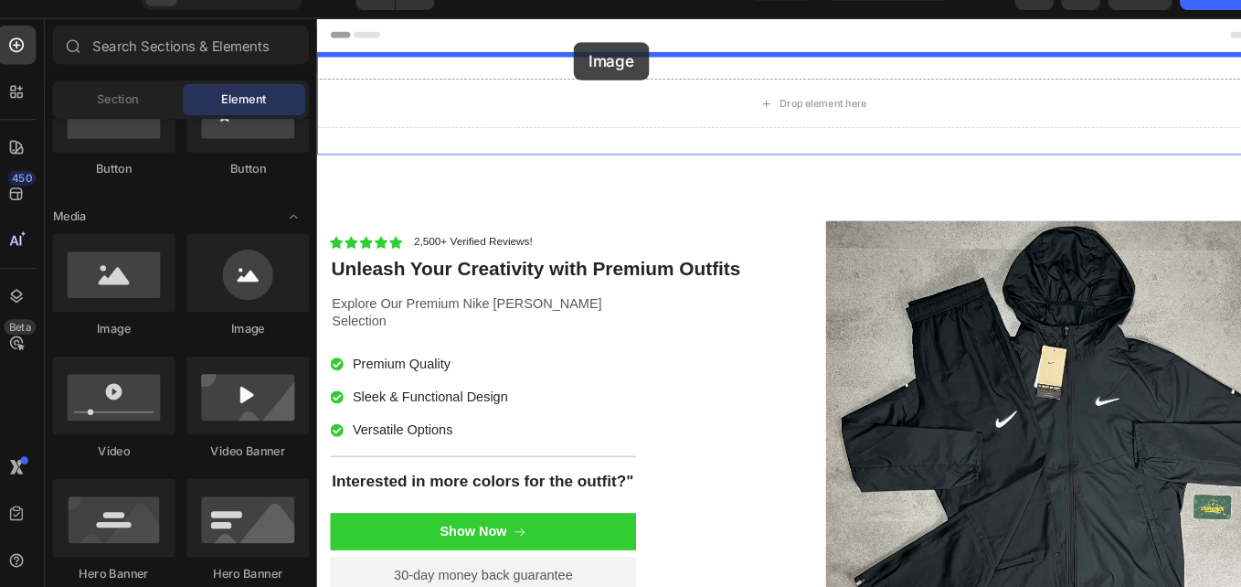
drag, startPoint x: 552, startPoint y: 323, endPoint x: 600, endPoint y: 46, distance: 281.1
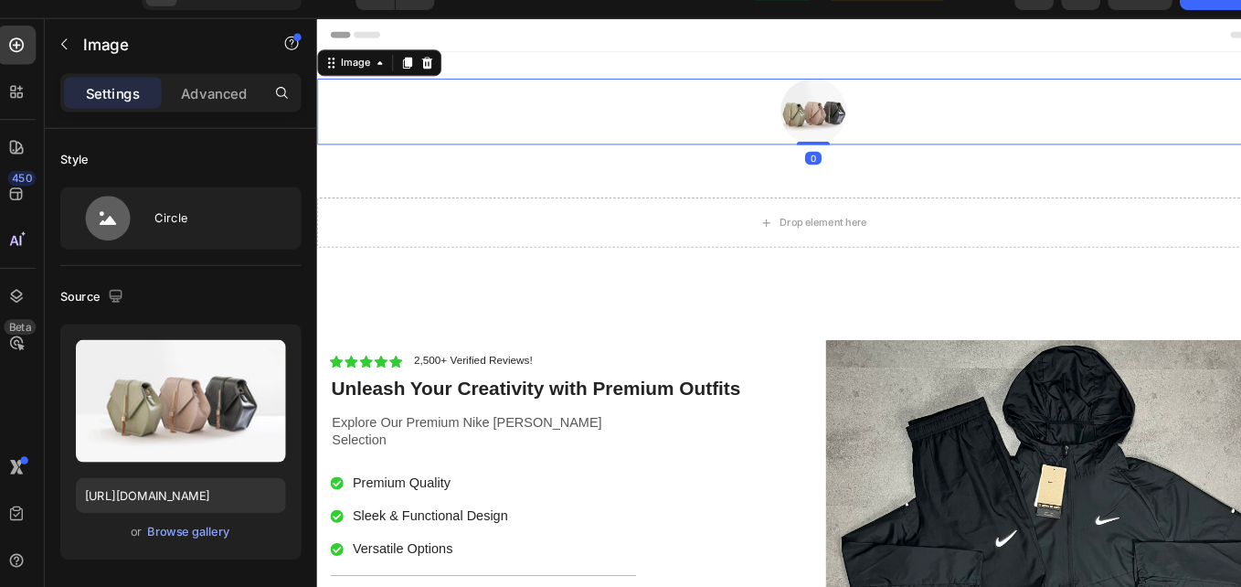
click at [859, 121] on img at bounding box center [864, 120] width 73 height 73
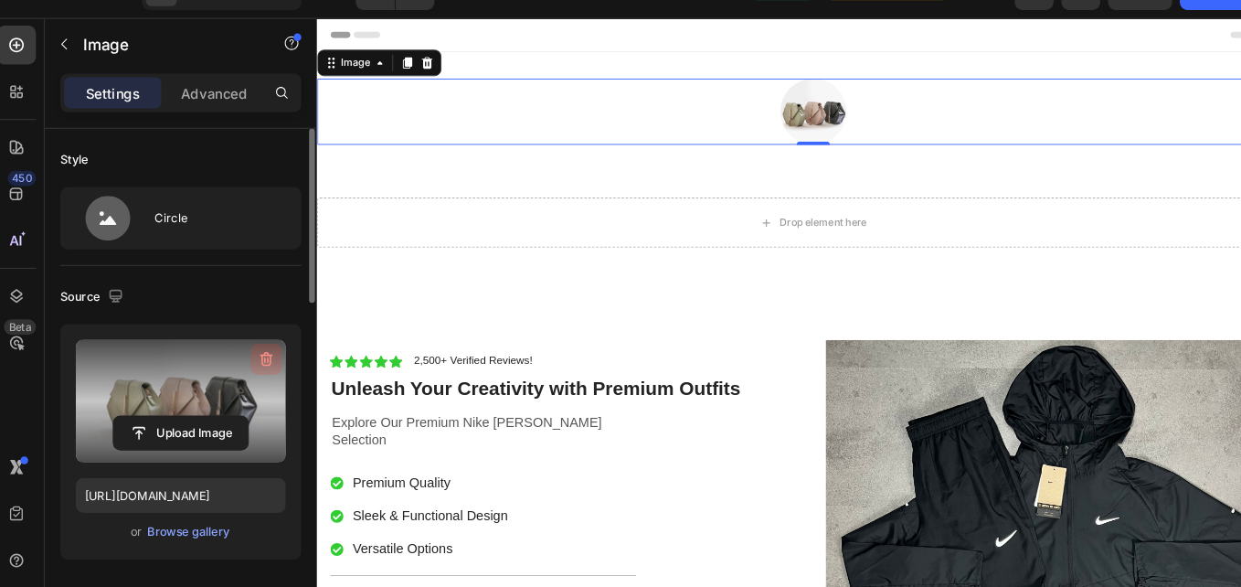
click at [260, 375] on icon "button" at bounding box center [260, 372] width 18 height 18
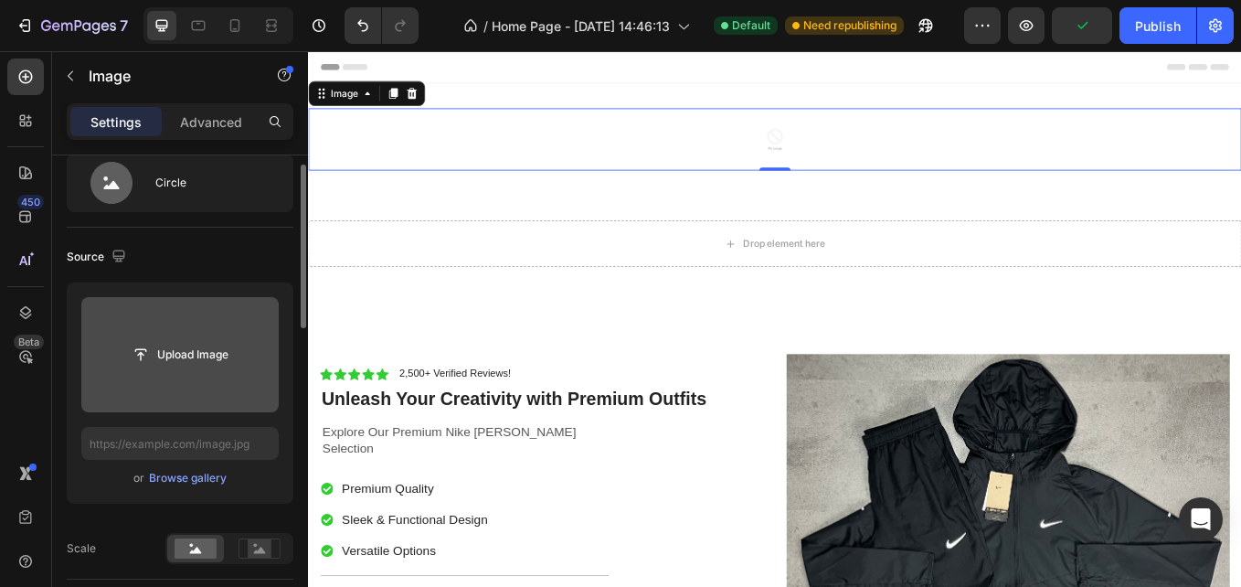
scroll to position [52, 0]
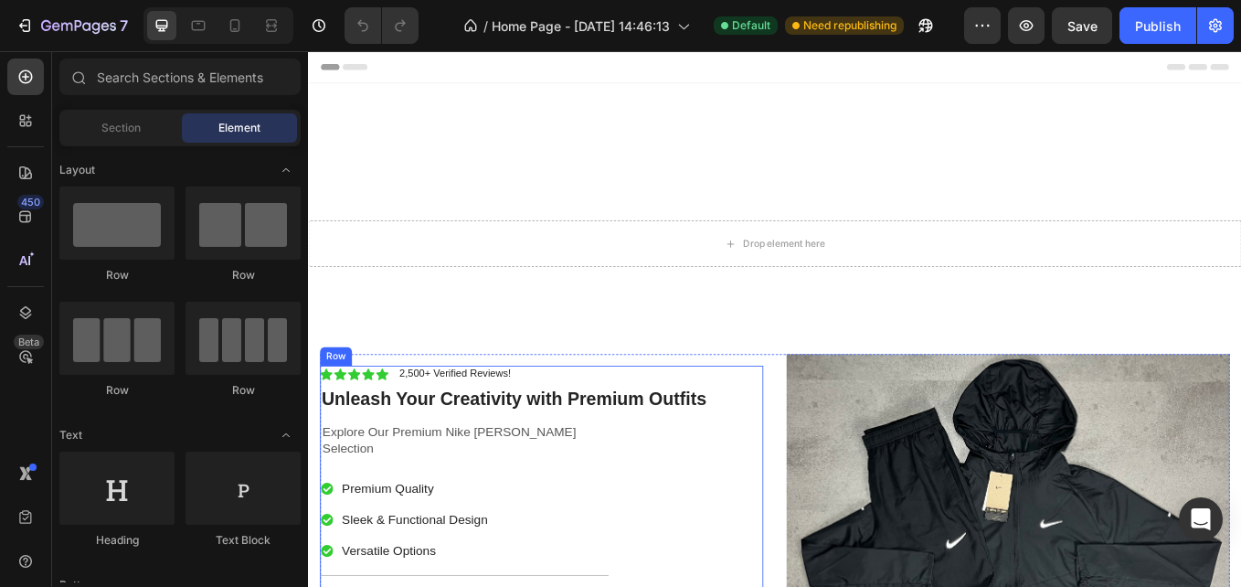
scroll to position [326, 0]
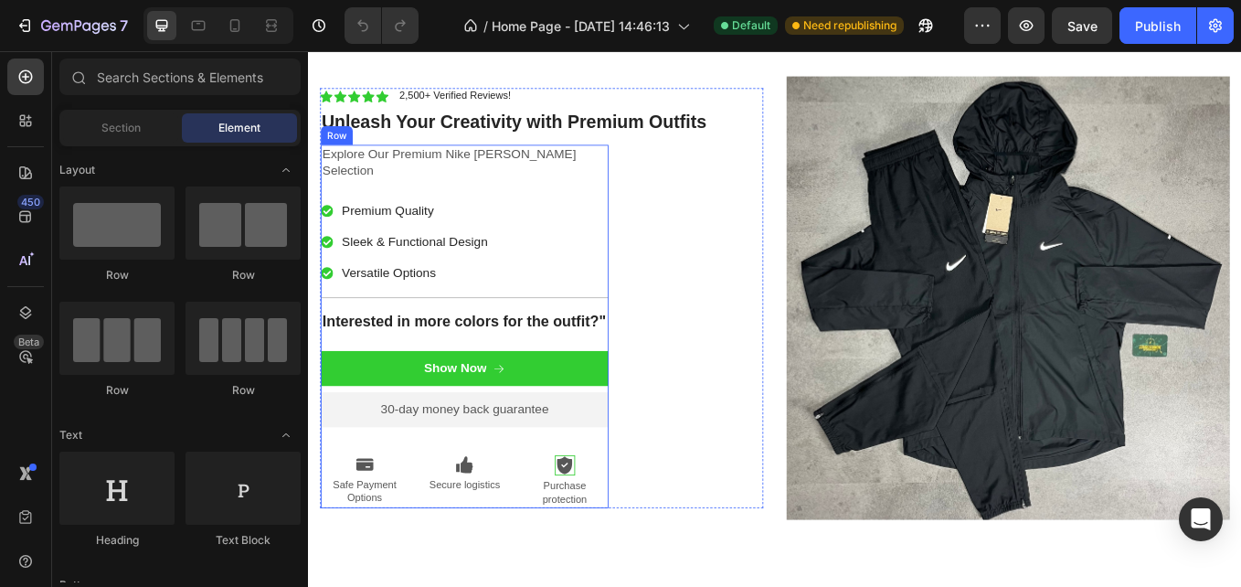
click at [589, 386] on div "Explore Our Premium Nike miller Selection Text Block Premium Quality Sleek & Fu…" at bounding box center [492, 374] width 338 height 427
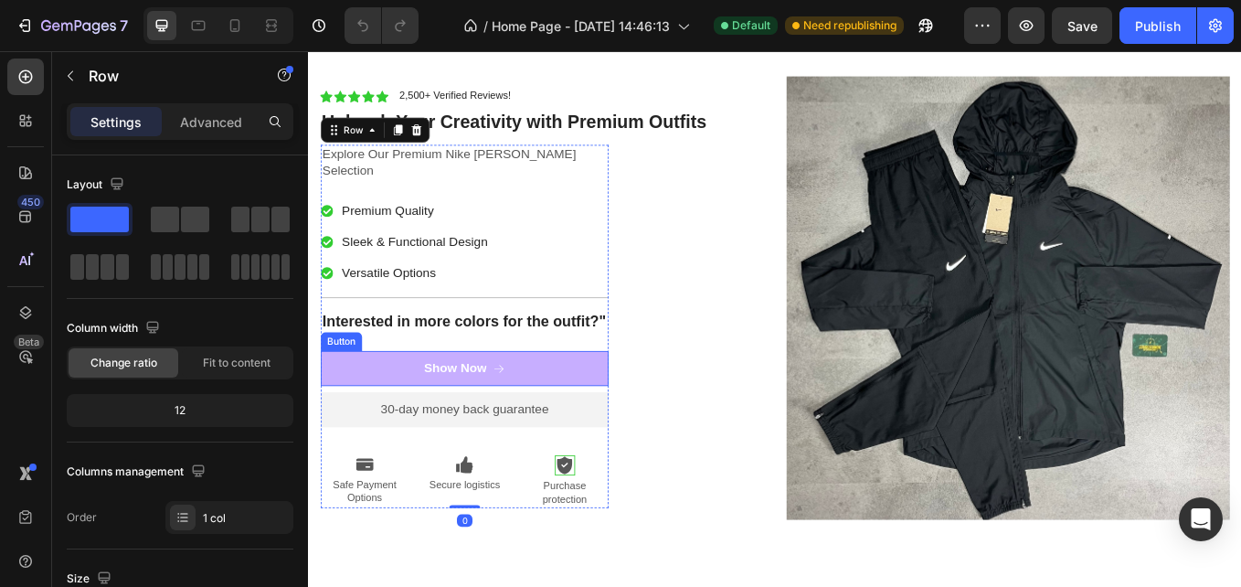
click at [599, 408] on link "Show Now" at bounding box center [492, 423] width 338 height 41
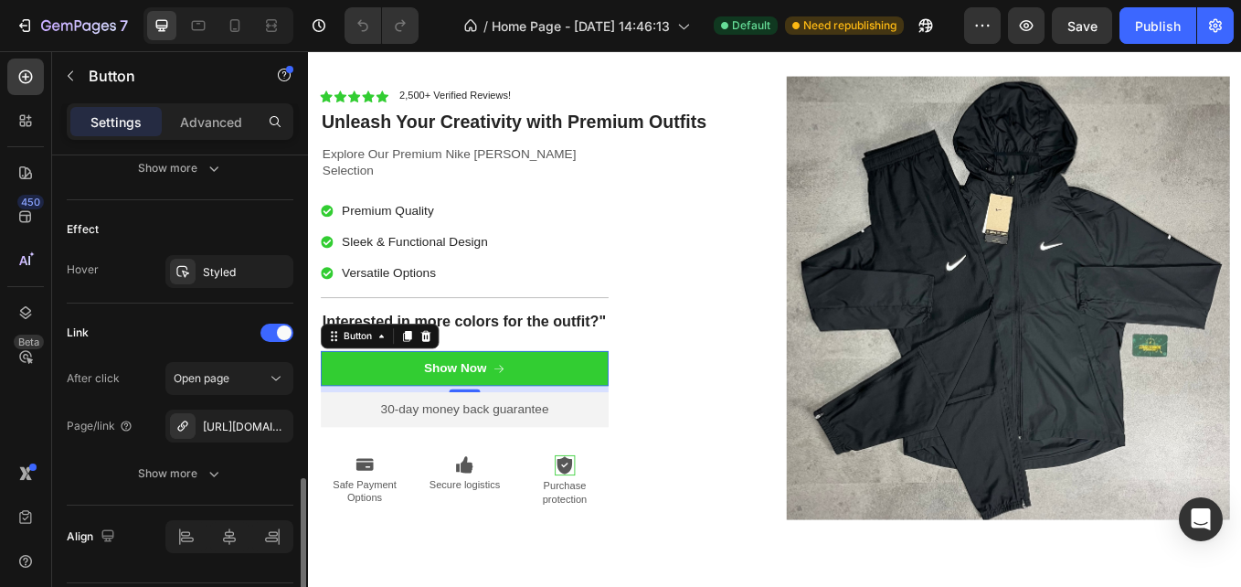
scroll to position [1063, 0]
click at [270, 430] on icon "button" at bounding box center [274, 423] width 15 height 15
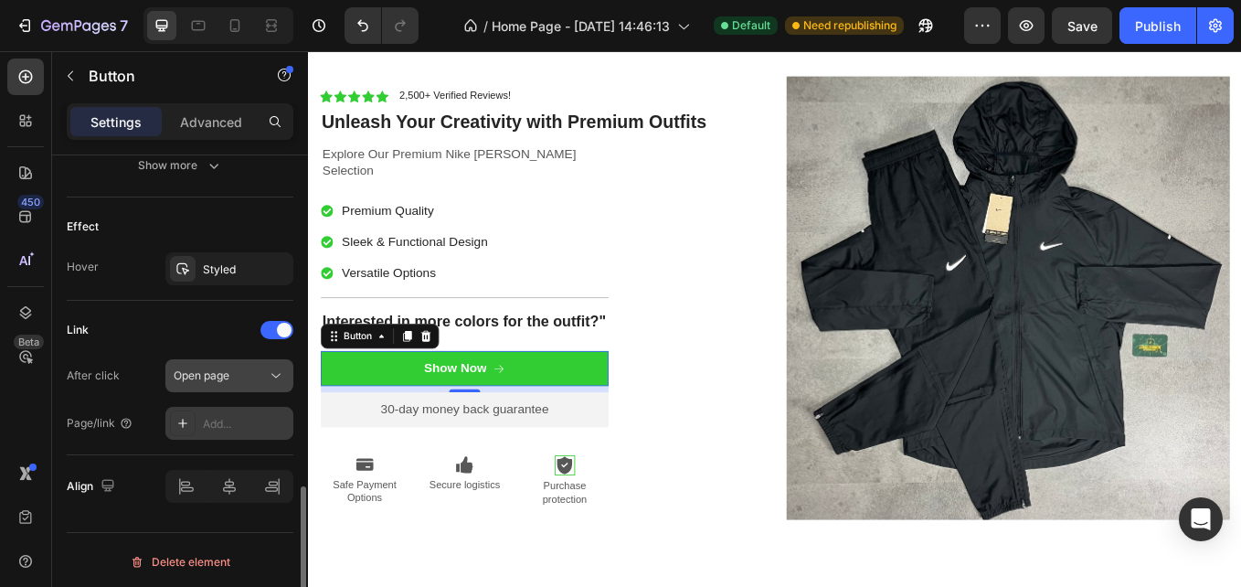
click at [249, 373] on div "Open page" at bounding box center [220, 375] width 93 height 16
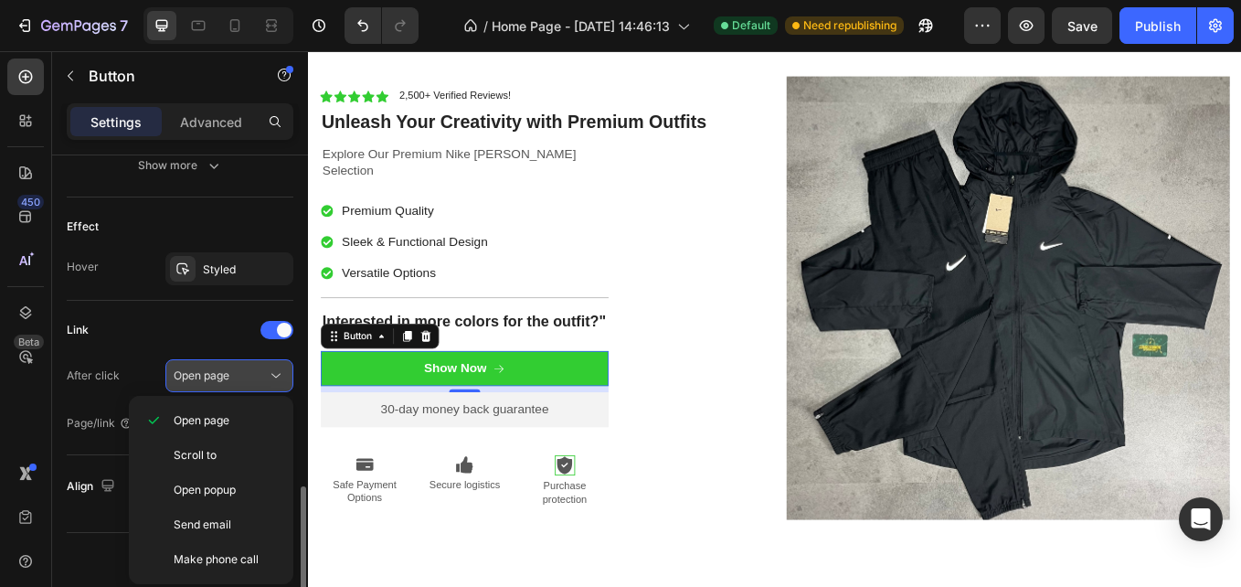
click at [237, 374] on div "Open page" at bounding box center [220, 375] width 93 height 16
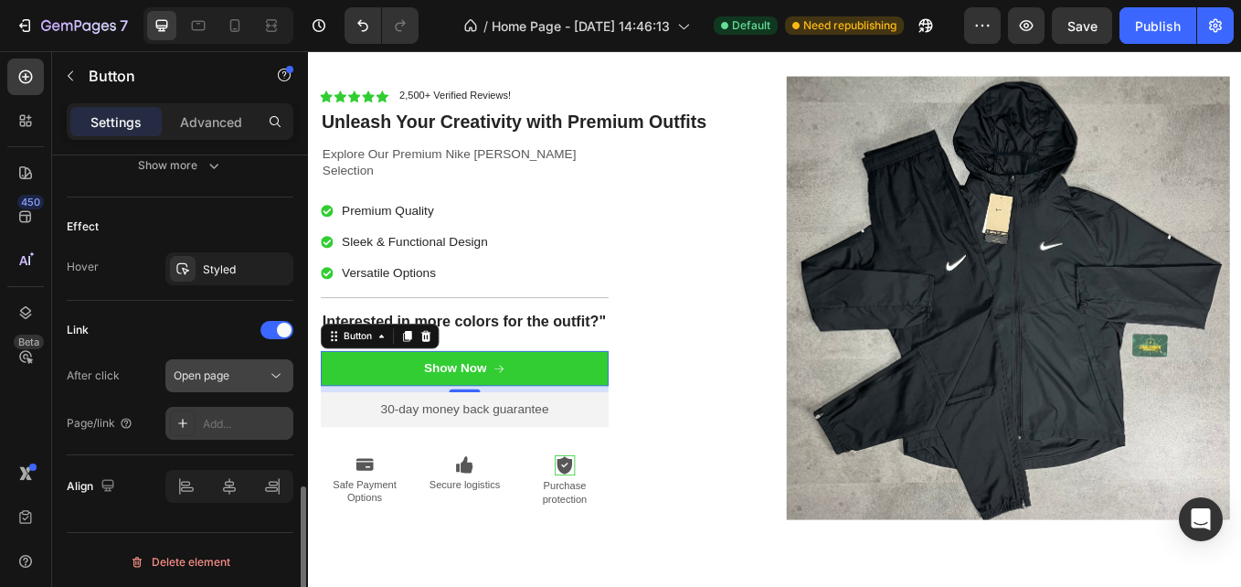
click at [237, 374] on div "Open page" at bounding box center [220, 375] width 93 height 16
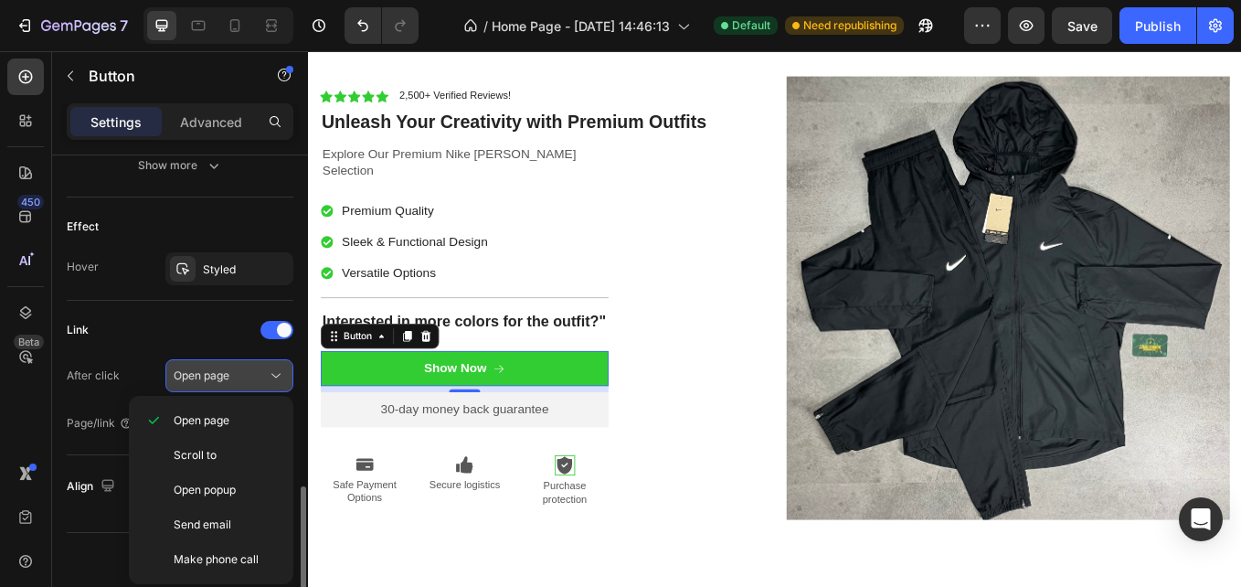
click at [236, 373] on div "Open page" at bounding box center [220, 375] width 93 height 16
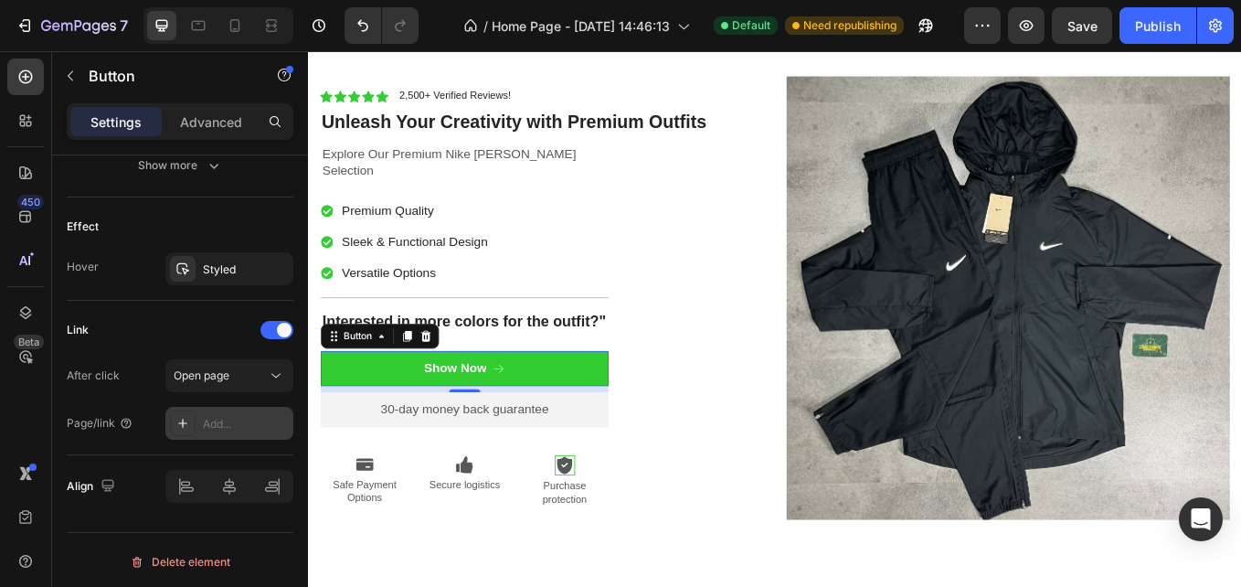
click at [241, 426] on div "Add..." at bounding box center [246, 424] width 86 height 16
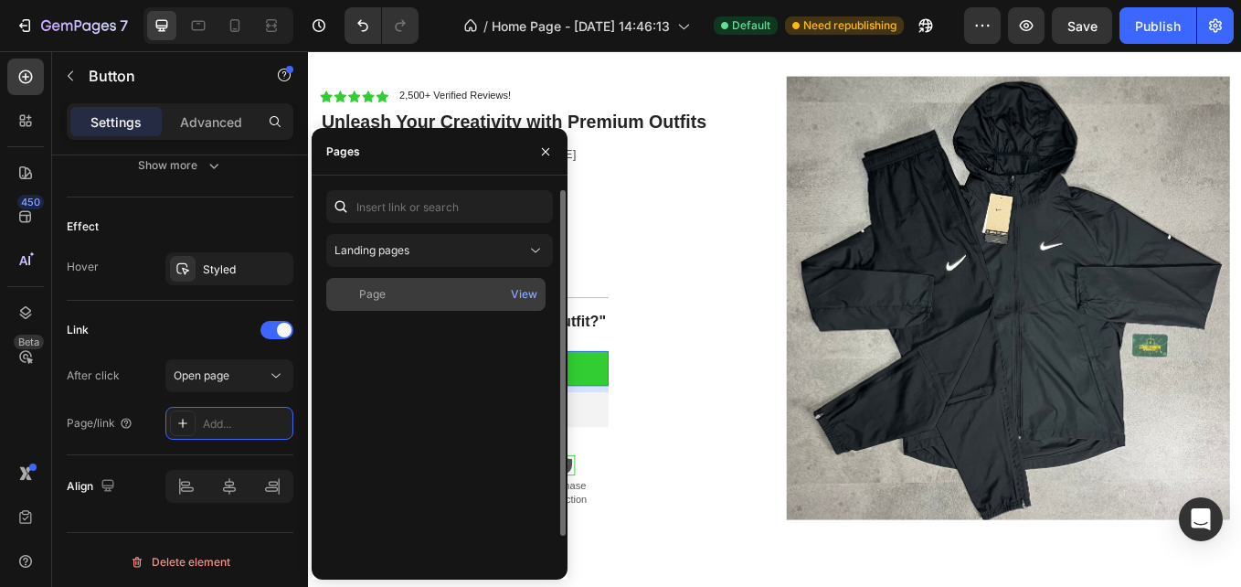
click at [442, 306] on div "Page View" at bounding box center [435, 294] width 219 height 33
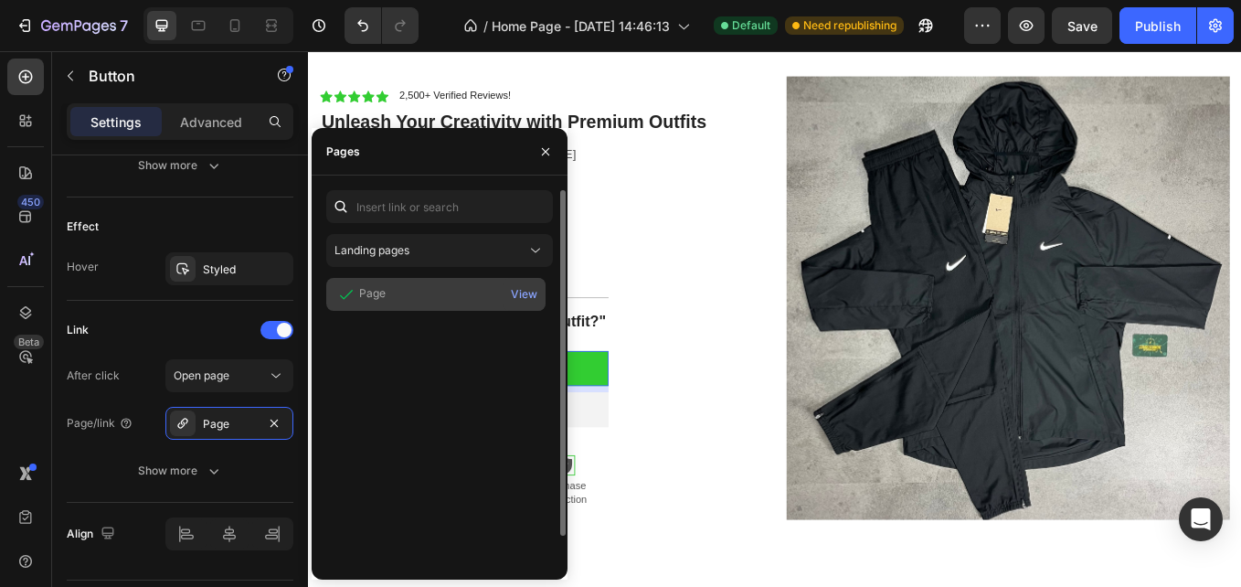
click at [435, 298] on div "Page" at bounding box center [436, 294] width 205 height 18
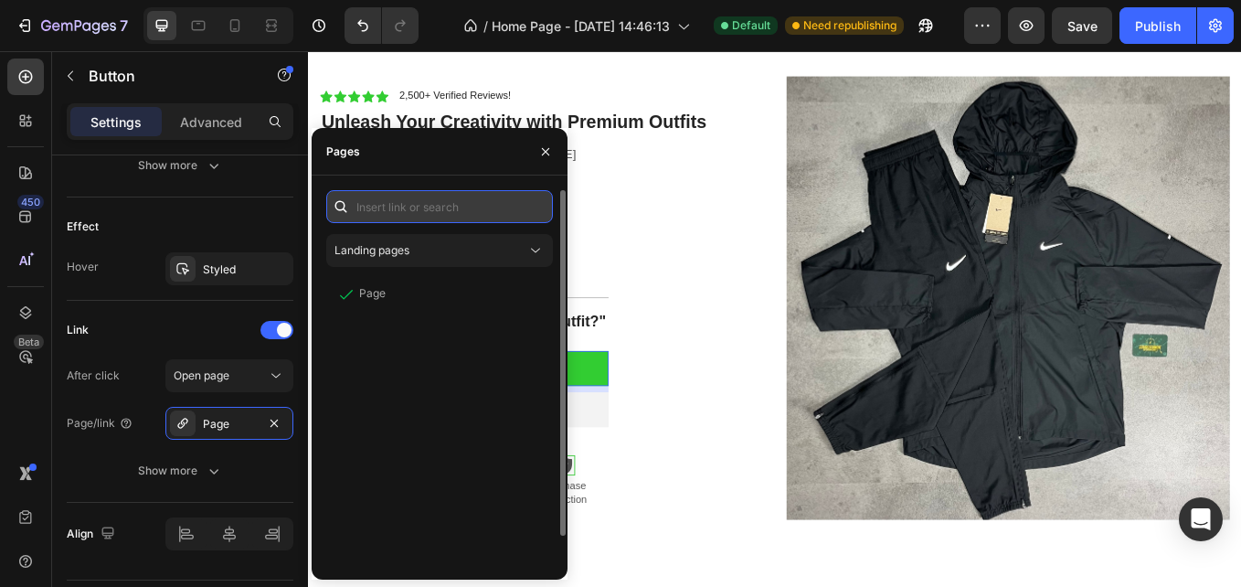
click at [421, 217] on input "text" at bounding box center [439, 206] width 227 height 33
